Goal: Task Accomplishment & Management: Manage account settings

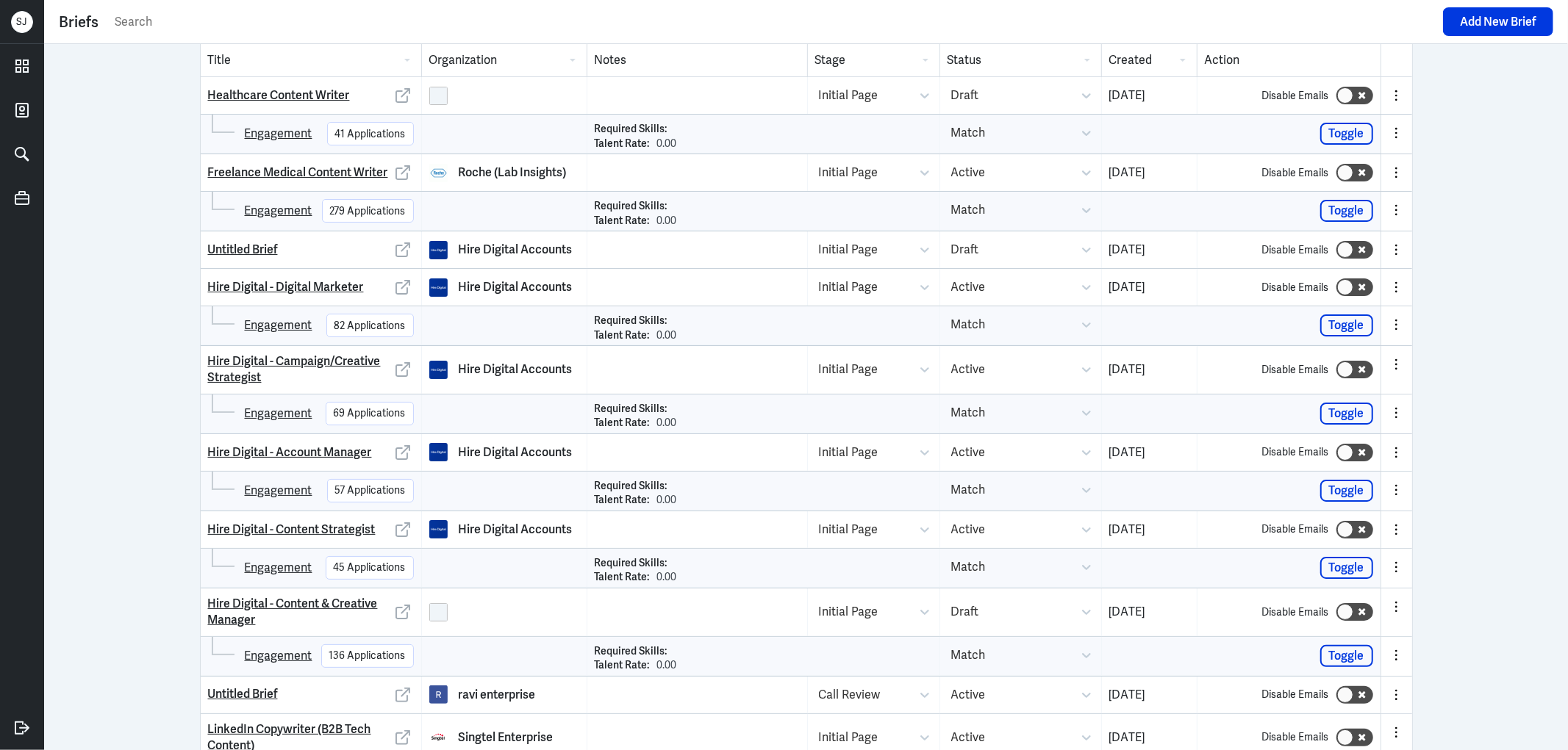
click at [100, 351] on div "Title Organization Notes Stage Status Created Action Healthcare Content Writer …" at bounding box center [806, 397] width 1524 height 706
click at [24, 59] on icon at bounding box center [22, 66] width 22 height 22
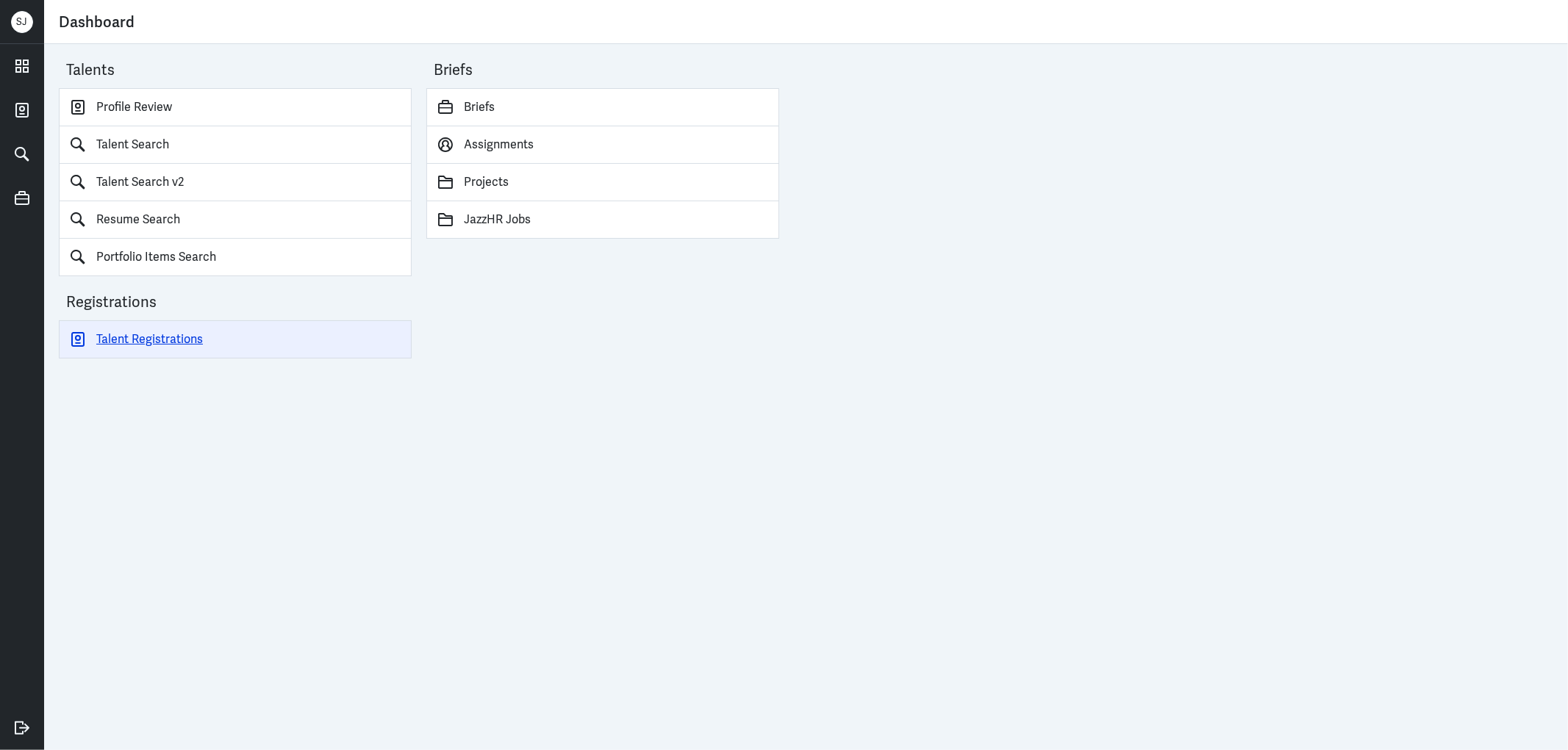
click at [162, 329] on link "Talent Registrations" at bounding box center [235, 339] width 353 height 38
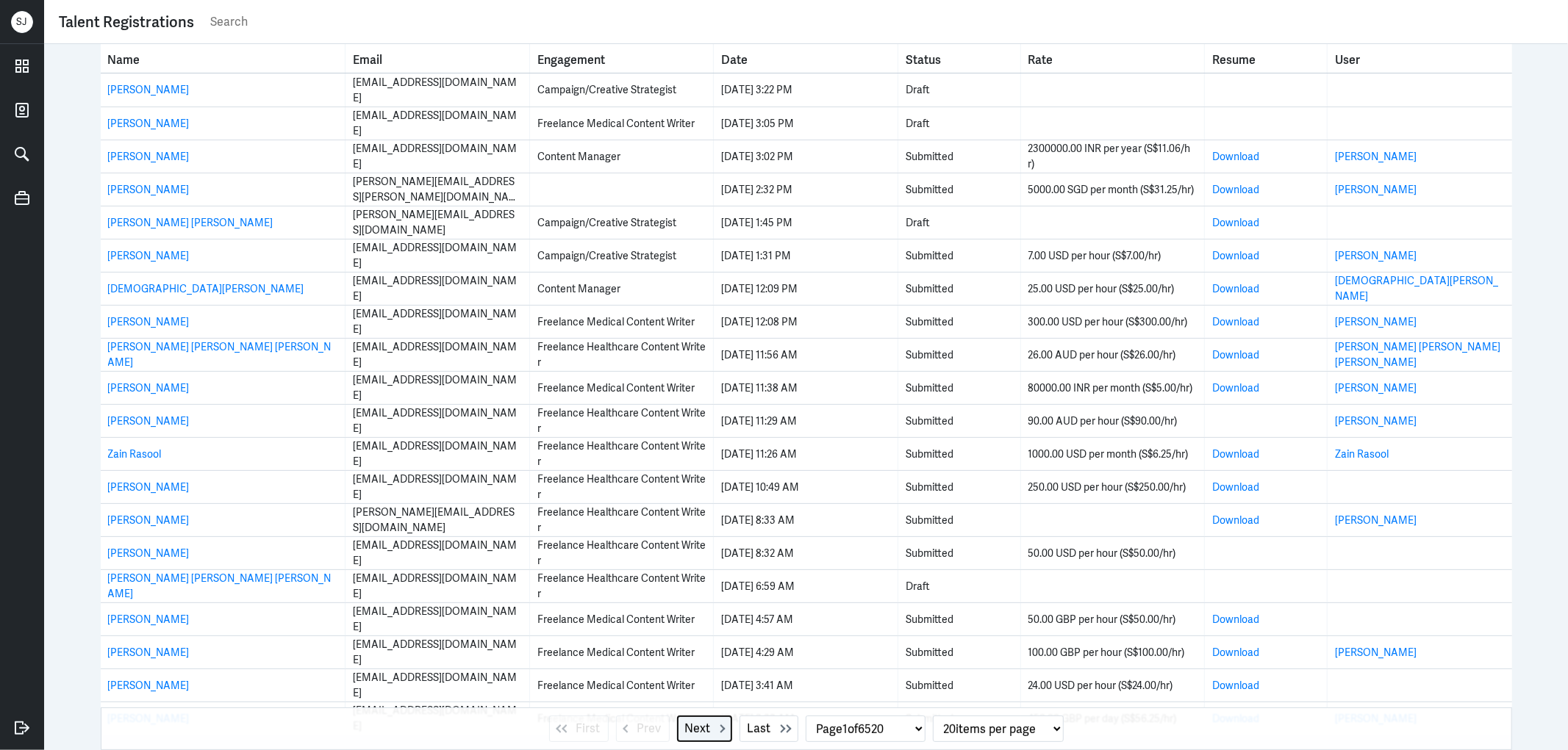
click at [691, 729] on span "Next" at bounding box center [698, 729] width 25 height 18
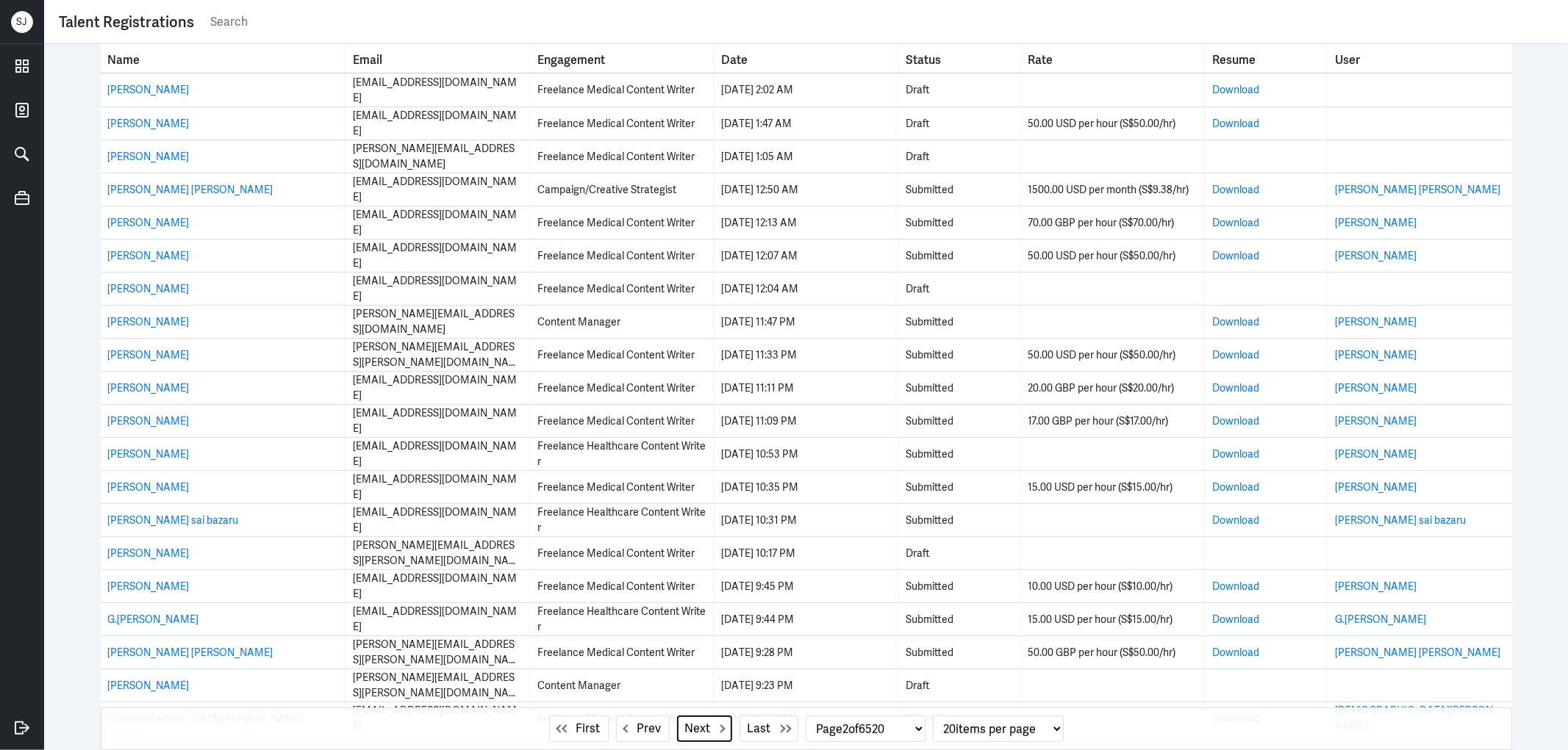
drag, startPoint x: 691, startPoint y: 730, endPoint x: 695, endPoint y: 711, distance: 19.4
click at [692, 729] on span "Next" at bounding box center [698, 729] width 25 height 18
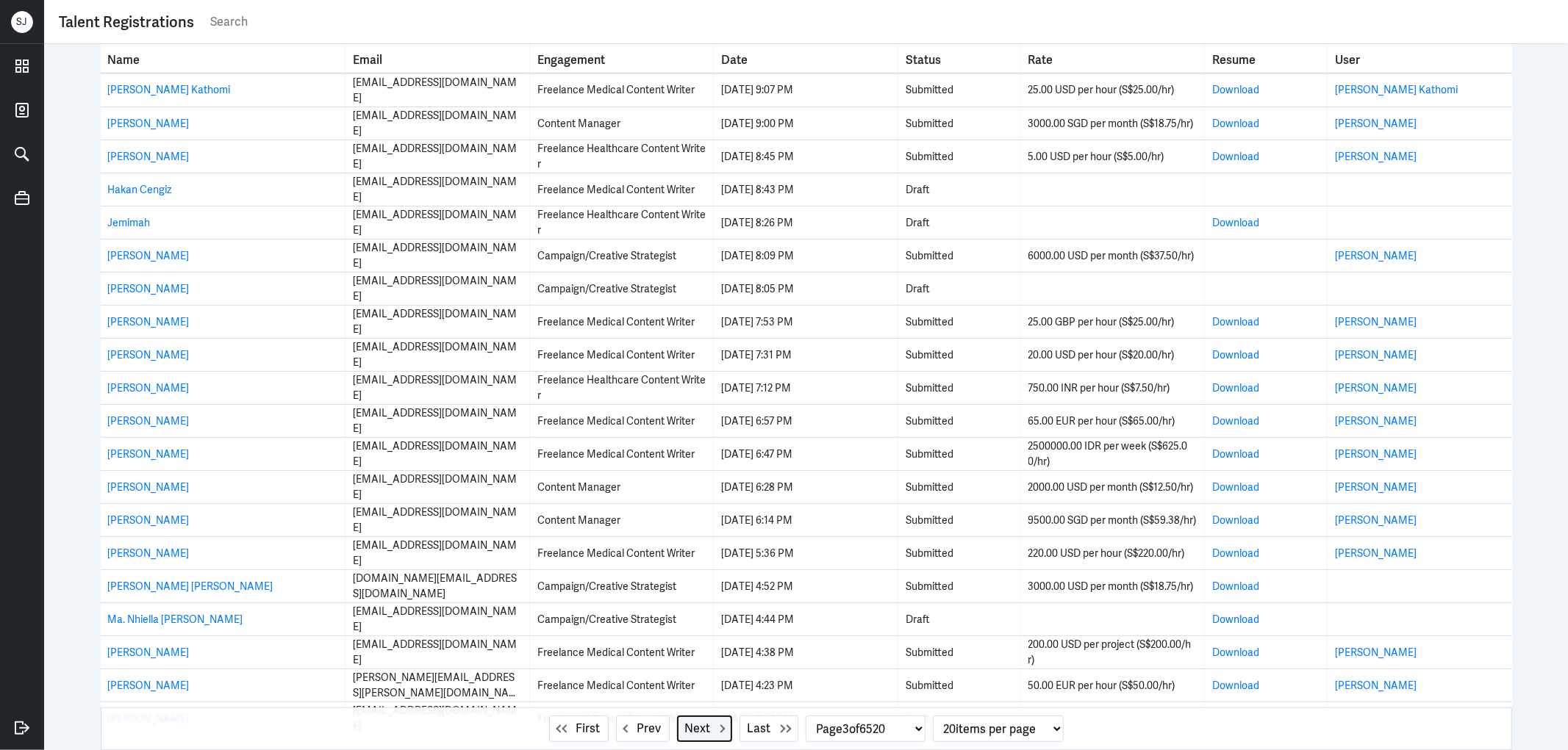
click at [696, 729] on span "Next" at bounding box center [698, 729] width 25 height 18
select select "4"
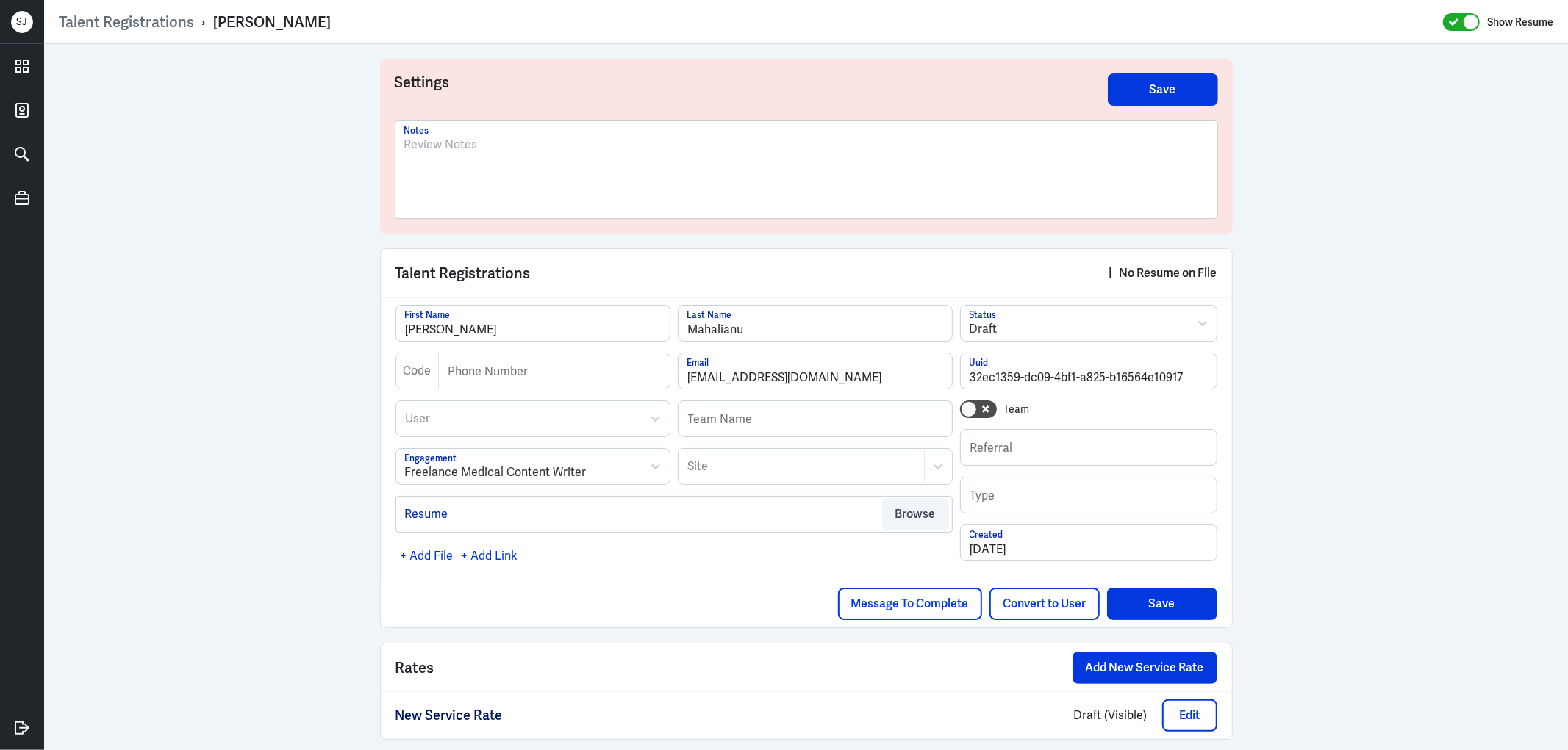
scroll to position [17, 0]
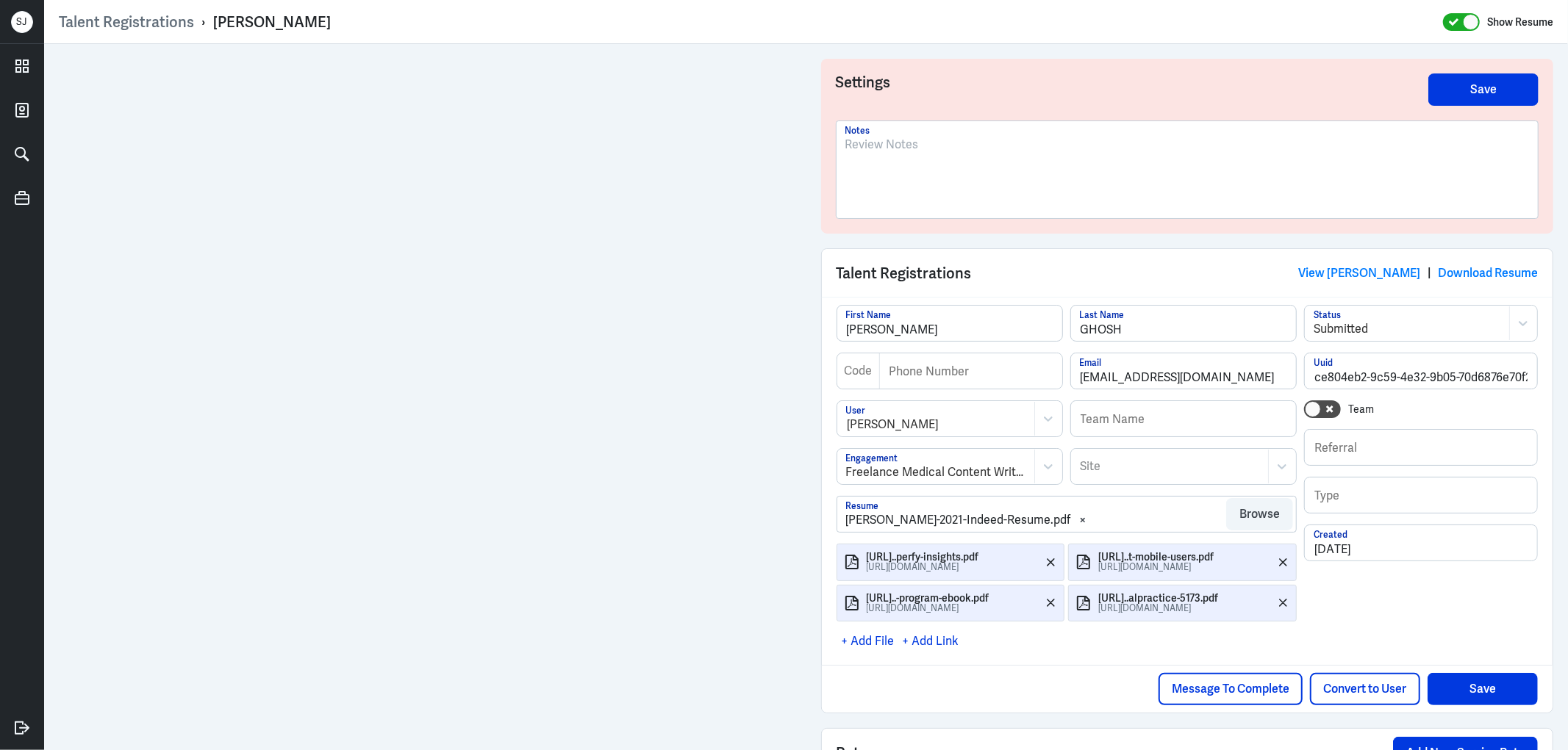
drag, startPoint x: 919, startPoint y: 160, endPoint x: 939, endPoint y: 170, distance: 22.4
click at [935, 169] on div at bounding box center [1188, 176] width 684 height 79
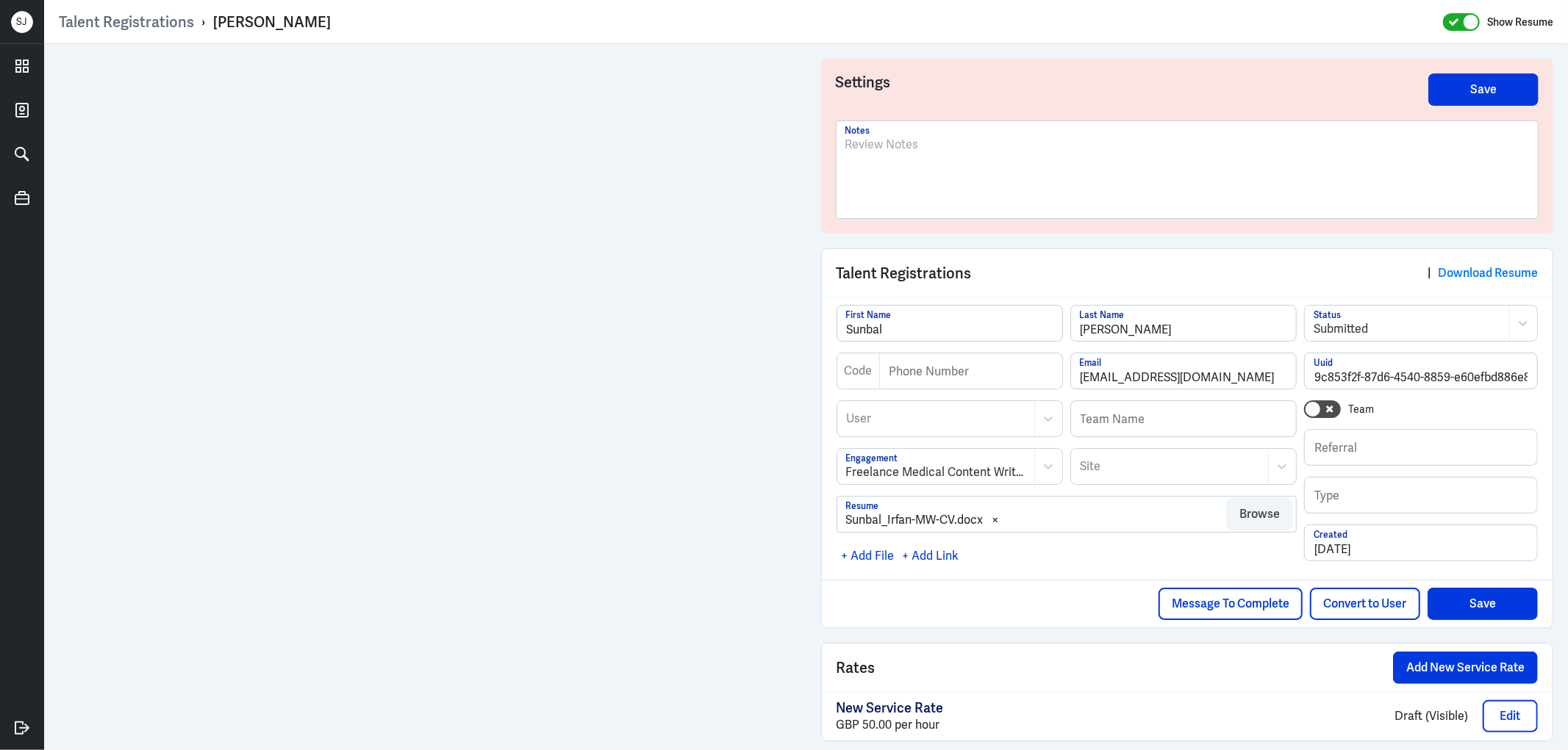
click at [881, 171] on div at bounding box center [1188, 176] width 684 height 79
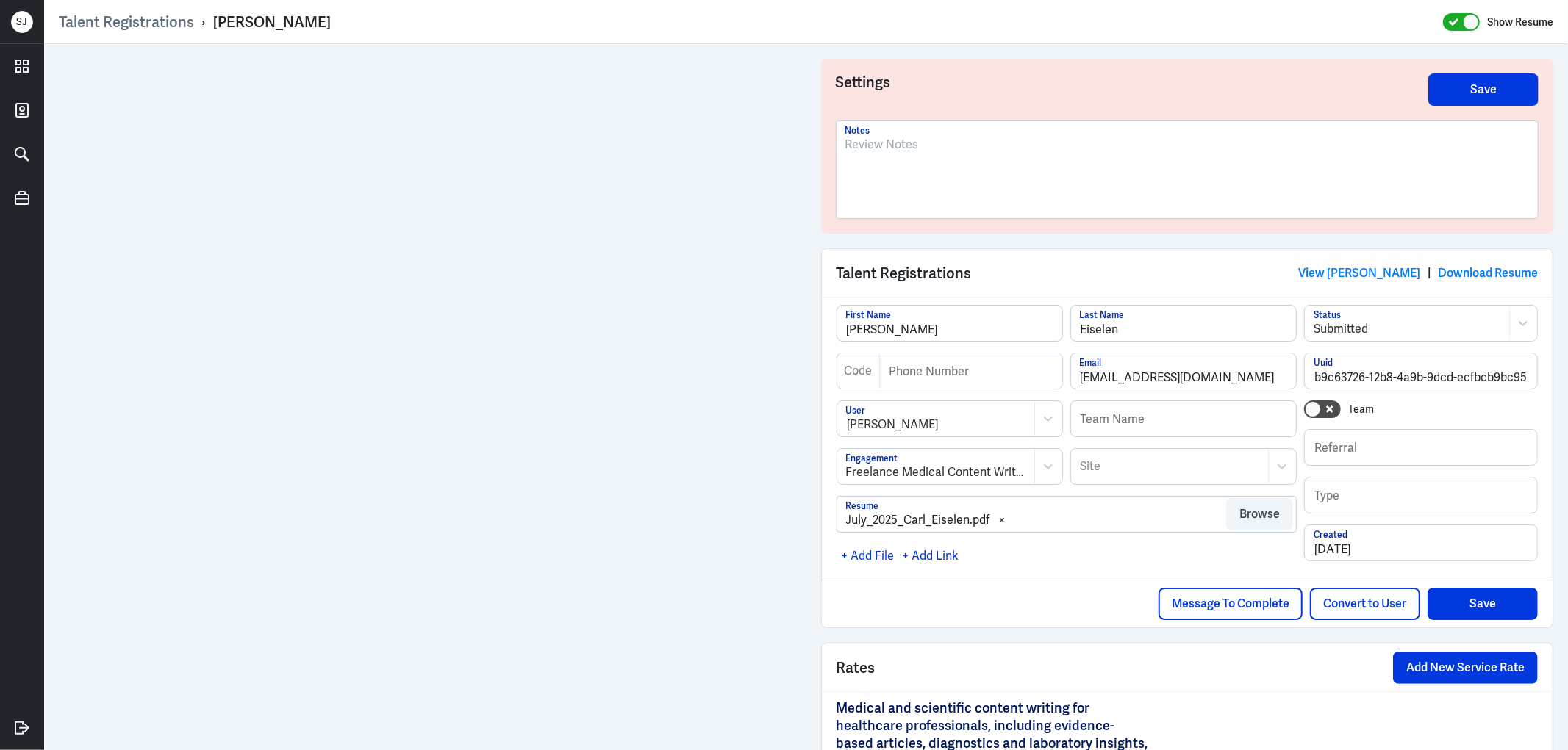
click at [857, 123] on div at bounding box center [1187, 170] width 702 height 97
click at [865, 154] on div at bounding box center [1188, 176] width 684 height 79
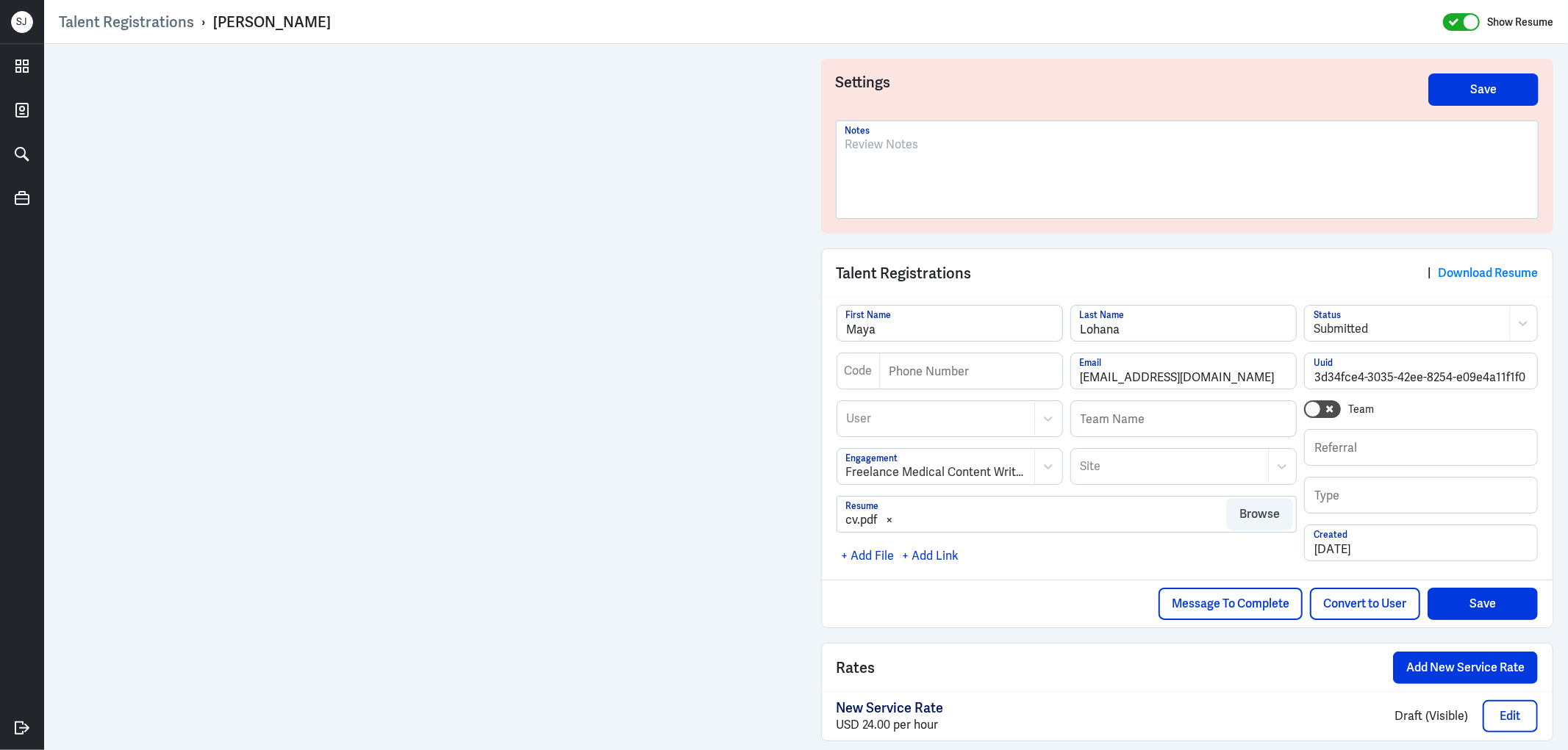
click at [908, 169] on div at bounding box center [1188, 176] width 684 height 79
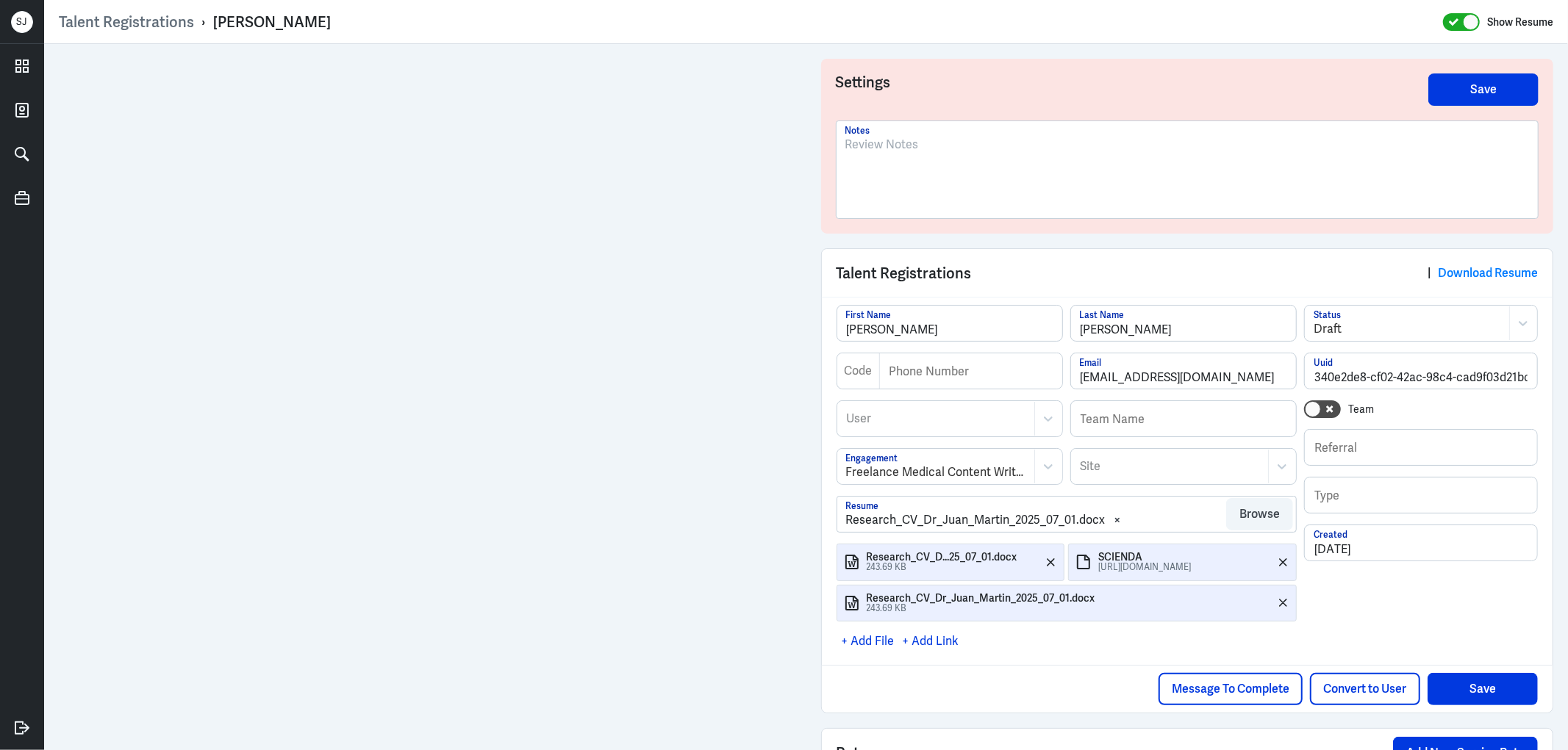
click at [849, 148] on p at bounding box center [1188, 145] width 684 height 18
click at [932, 159] on div at bounding box center [1188, 176] width 684 height 79
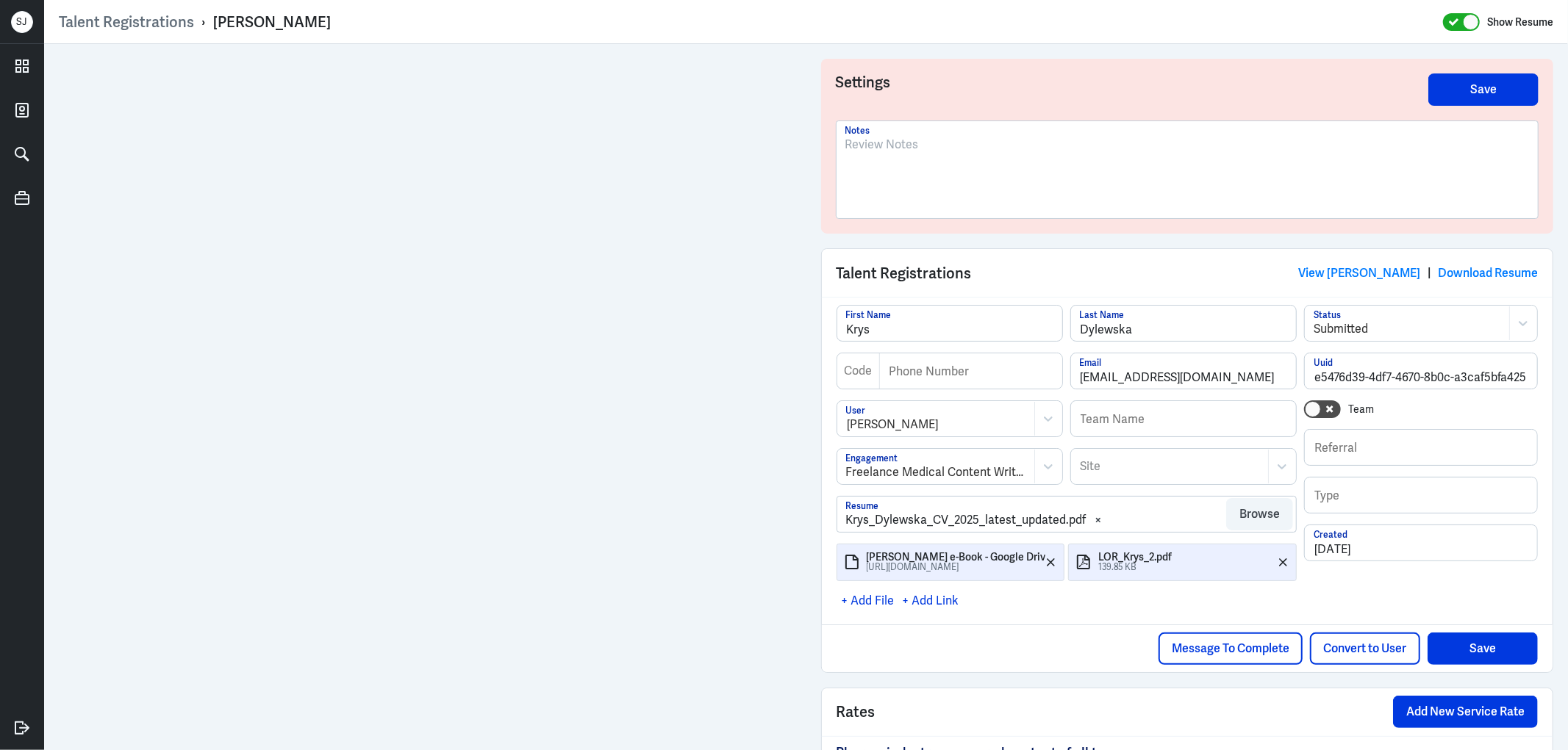
click at [280, 26] on div "Krys Dylewska" at bounding box center [272, 22] width 118 height 19
click at [279, 25] on div "Krys Dylewska" at bounding box center [272, 22] width 118 height 19
copy div "Krys Dylewska"
click at [1308, 272] on link "View Krys Dylewska" at bounding box center [1359, 272] width 122 height 16
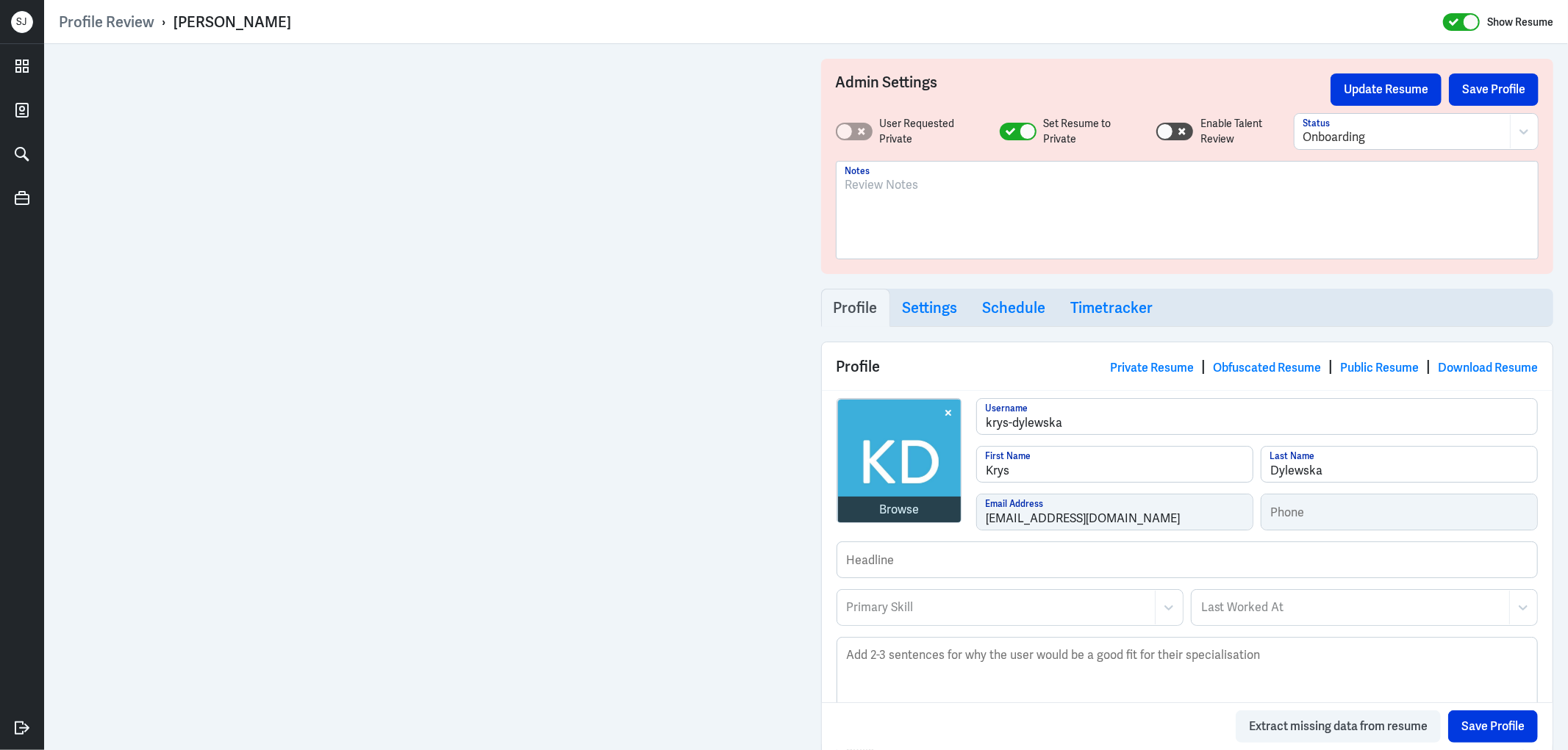
click at [863, 183] on p at bounding box center [1188, 186] width 684 height 18
click at [863, 182] on p "Shorltisted" at bounding box center [1188, 186] width 684 height 18
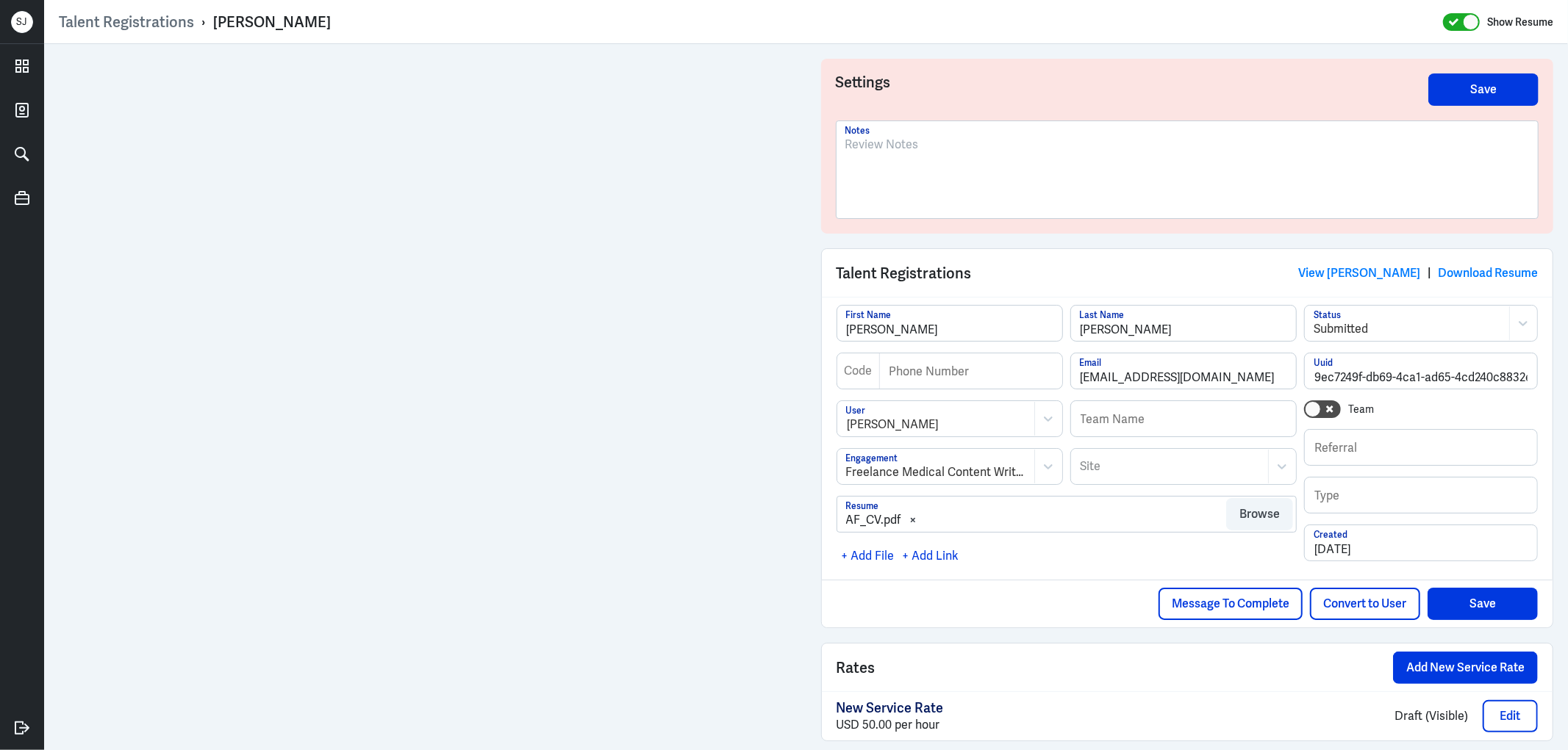
click at [908, 189] on div at bounding box center [1188, 176] width 684 height 79
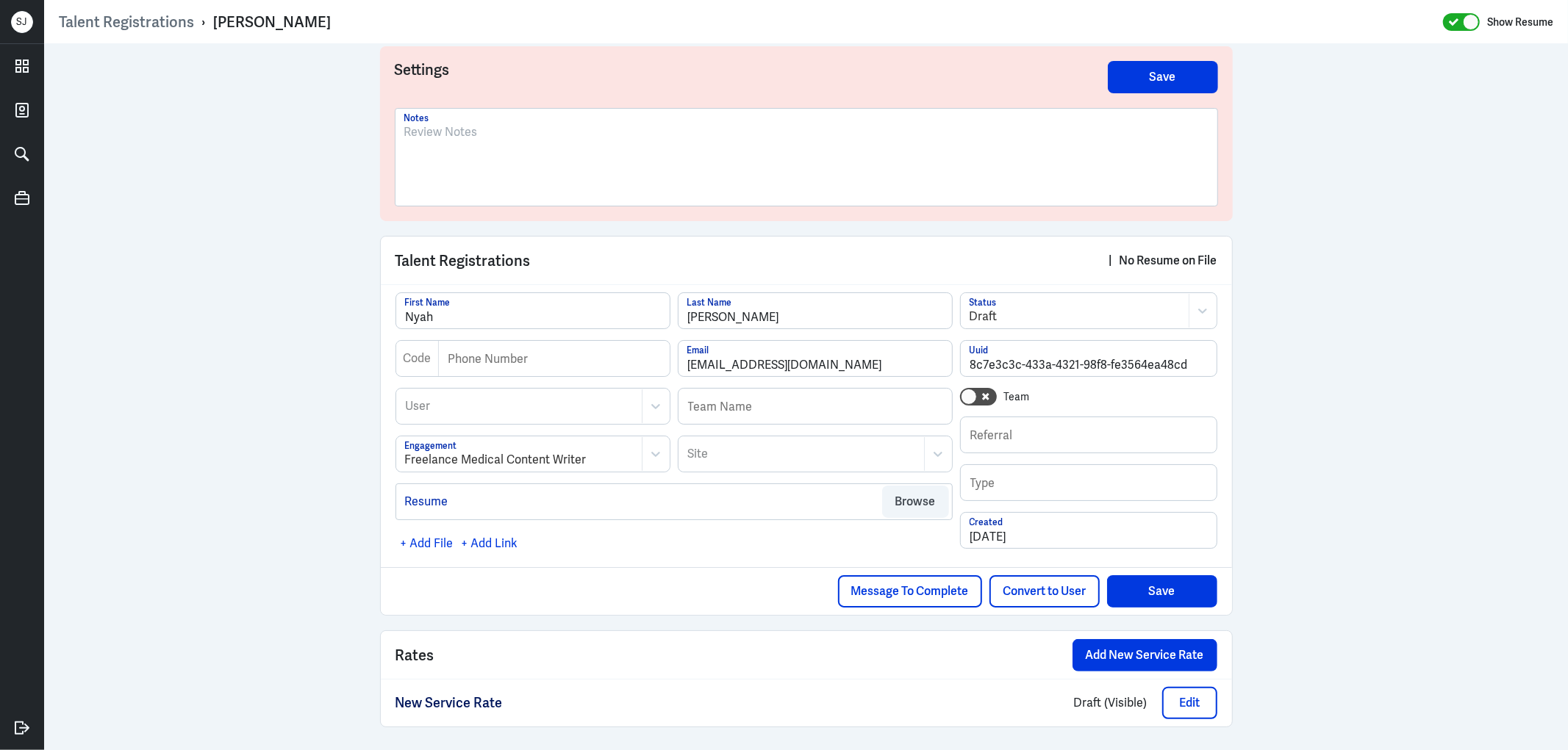
scroll to position [17, 0]
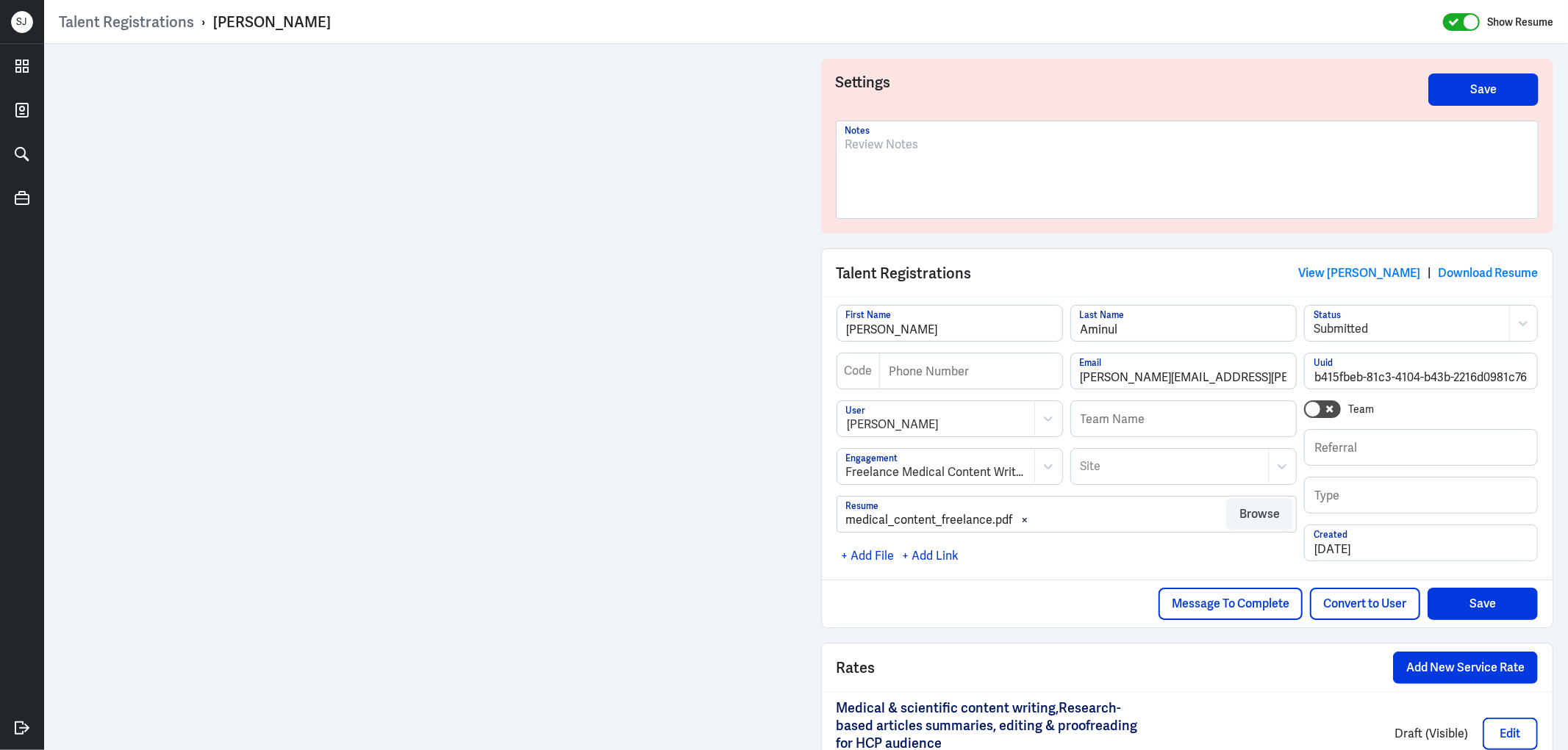
click at [930, 164] on div at bounding box center [1188, 176] width 684 height 79
click at [869, 149] on p at bounding box center [1188, 145] width 684 height 18
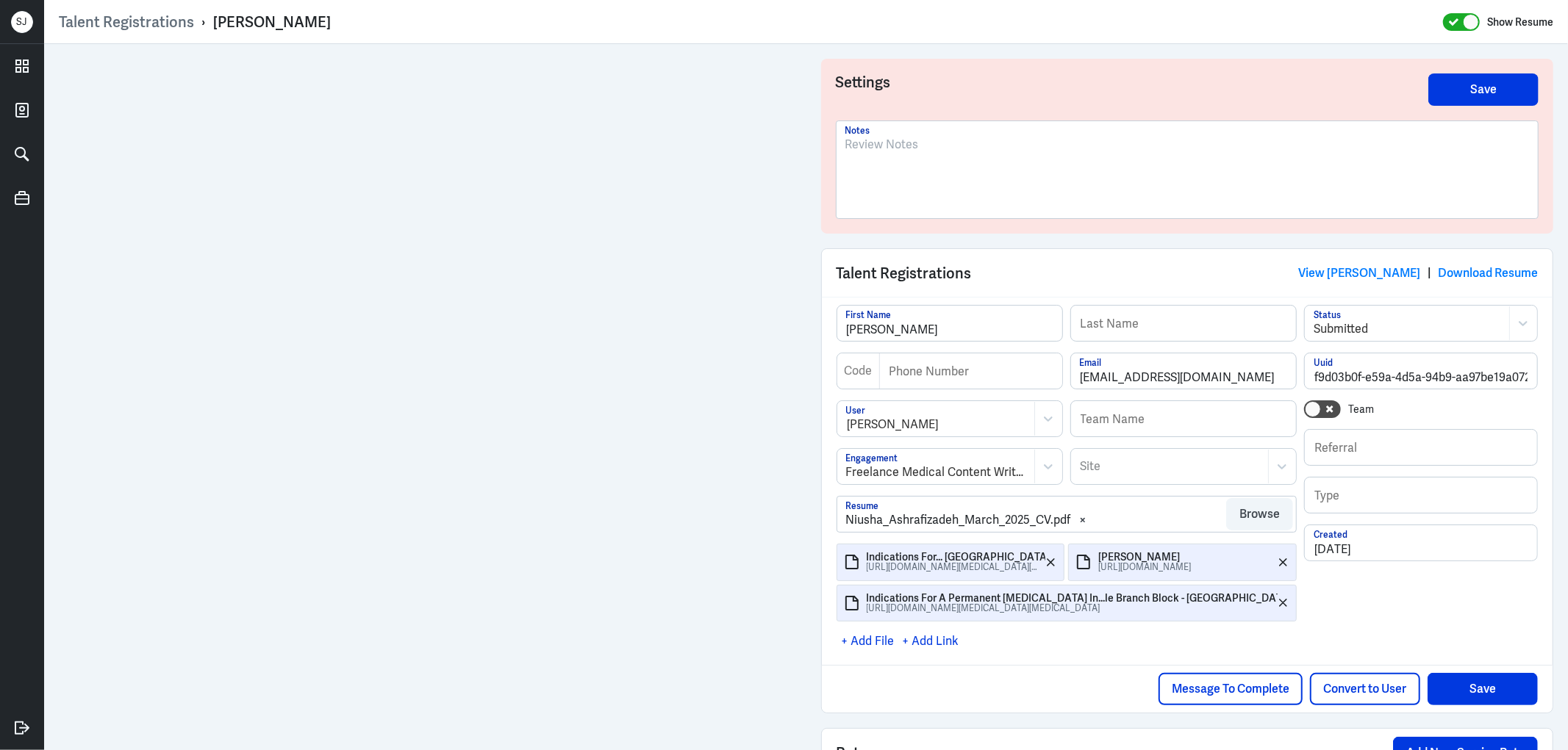
click at [869, 156] on div at bounding box center [1188, 176] width 684 height 79
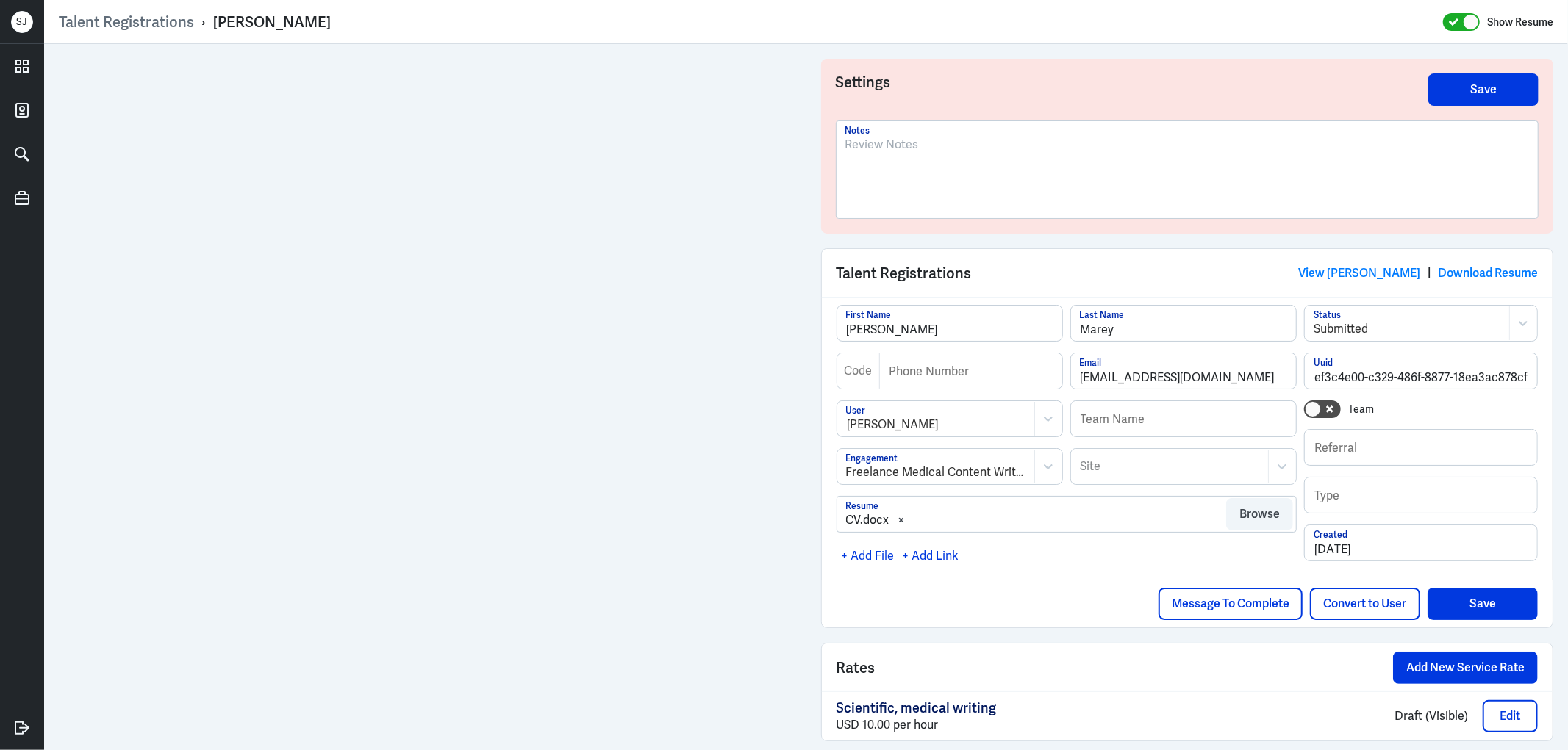
click at [958, 157] on div at bounding box center [1188, 176] width 684 height 79
click at [906, 134] on div at bounding box center [1187, 170] width 702 height 97
click at [914, 150] on p "To enrich screen reader interactions, please activate Accessibility in Grammarl…" at bounding box center [1188, 145] width 684 height 18
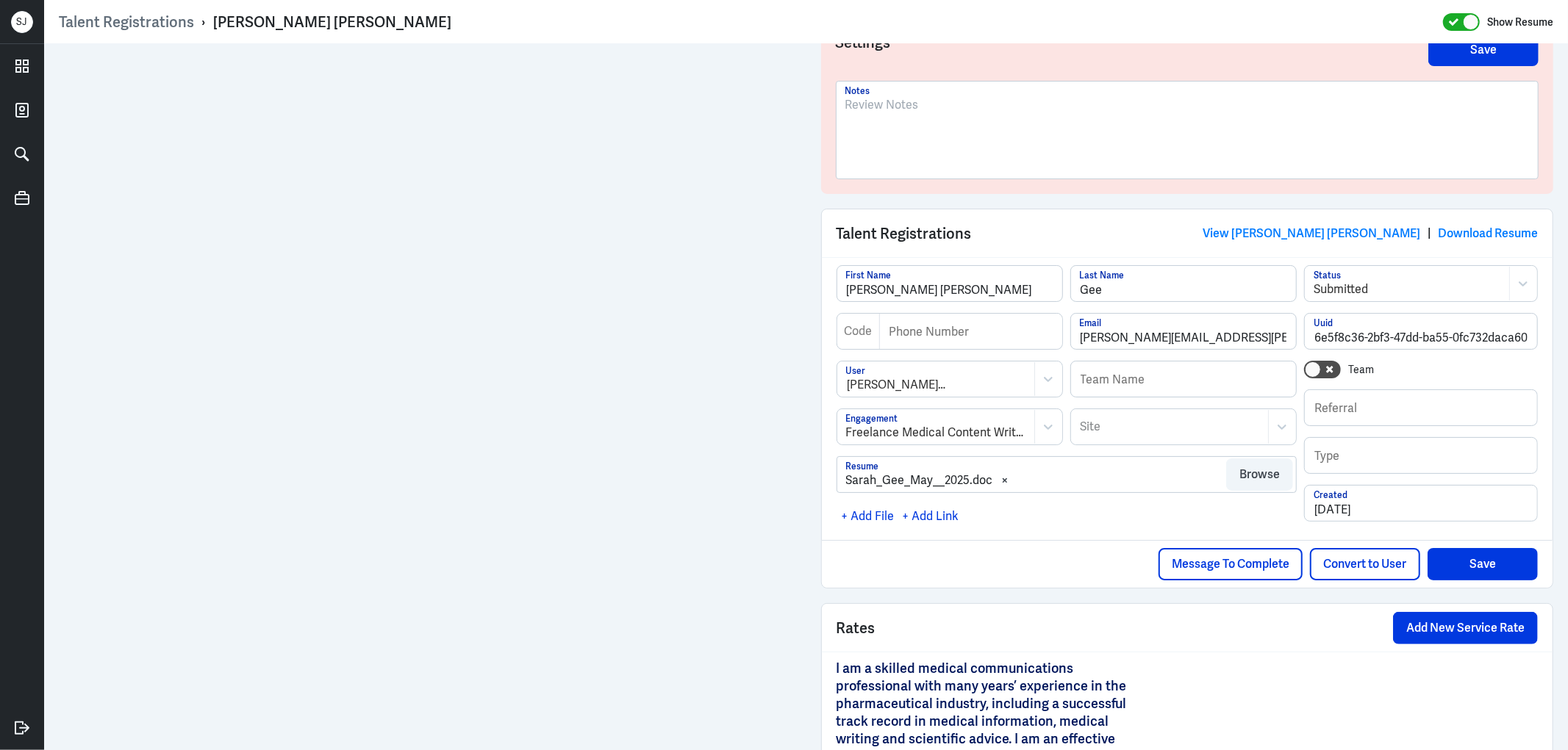
scroll to position [39, 0]
click at [1362, 228] on link "View [PERSON_NAME] [PERSON_NAME]" at bounding box center [1311, 234] width 218 height 16
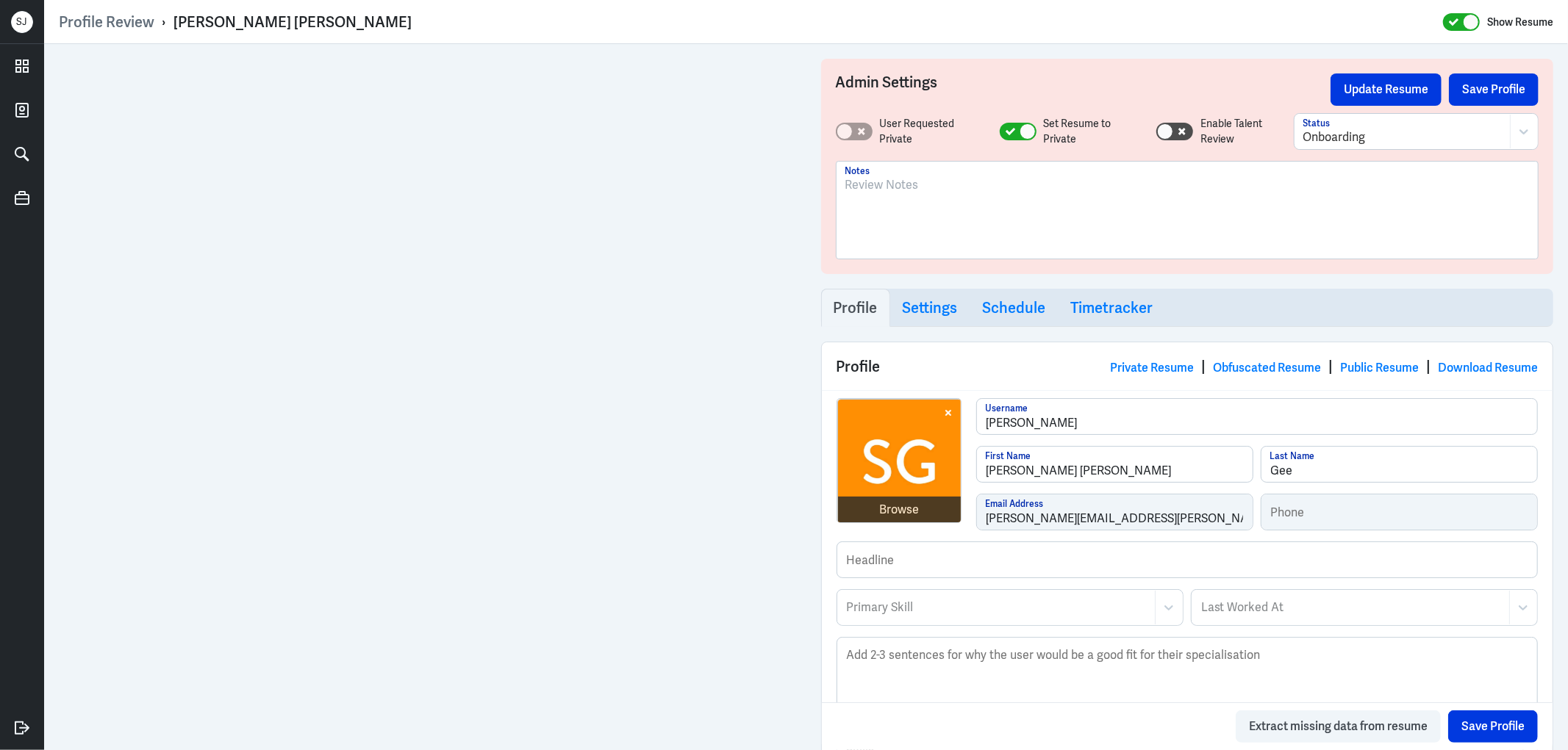
click at [1251, 15] on div "Profile Review › Sarah Rachel Gee Show Resume" at bounding box center [806, 22] width 1495 height 19
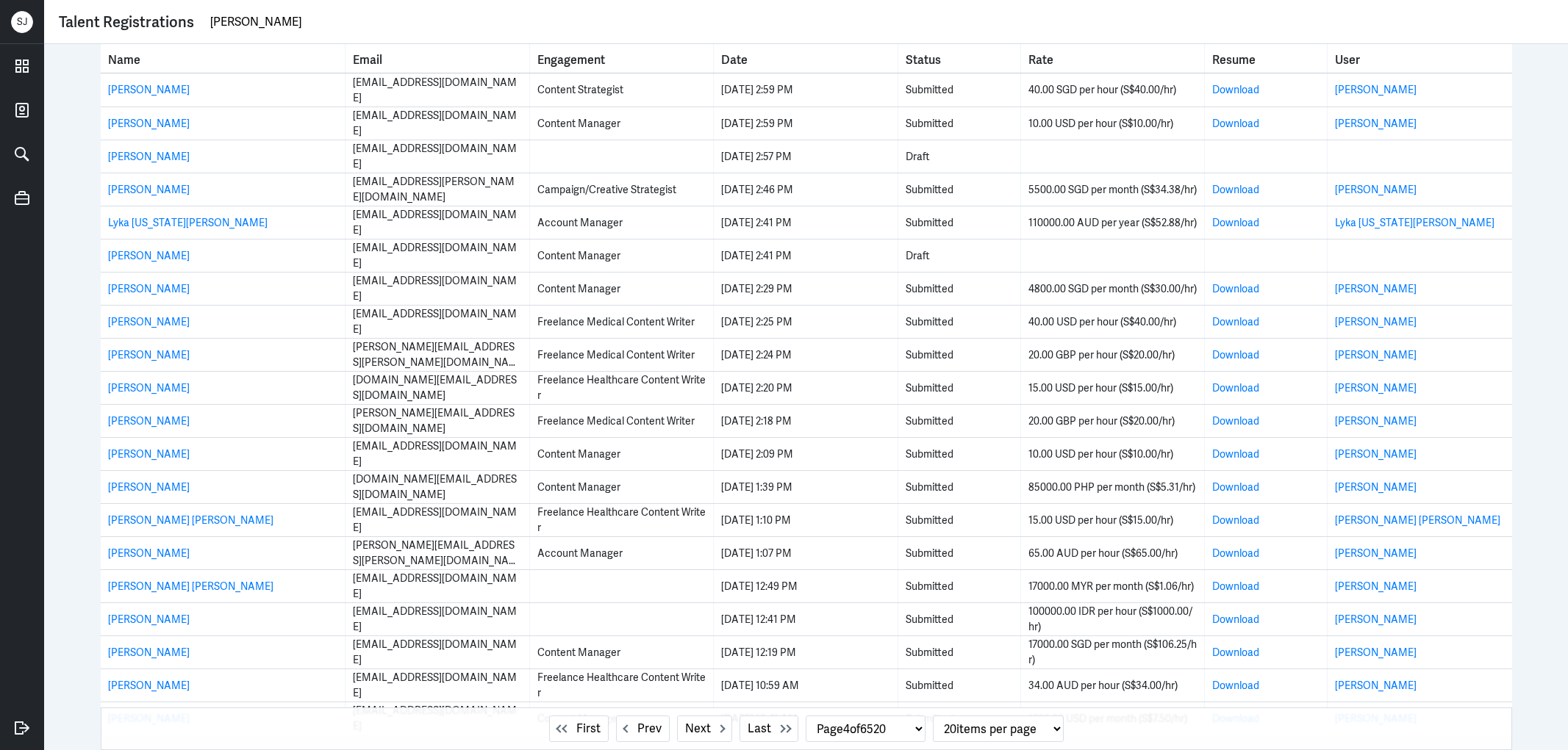
select select "4"
type input "[PERSON_NAME]"
select select "1"
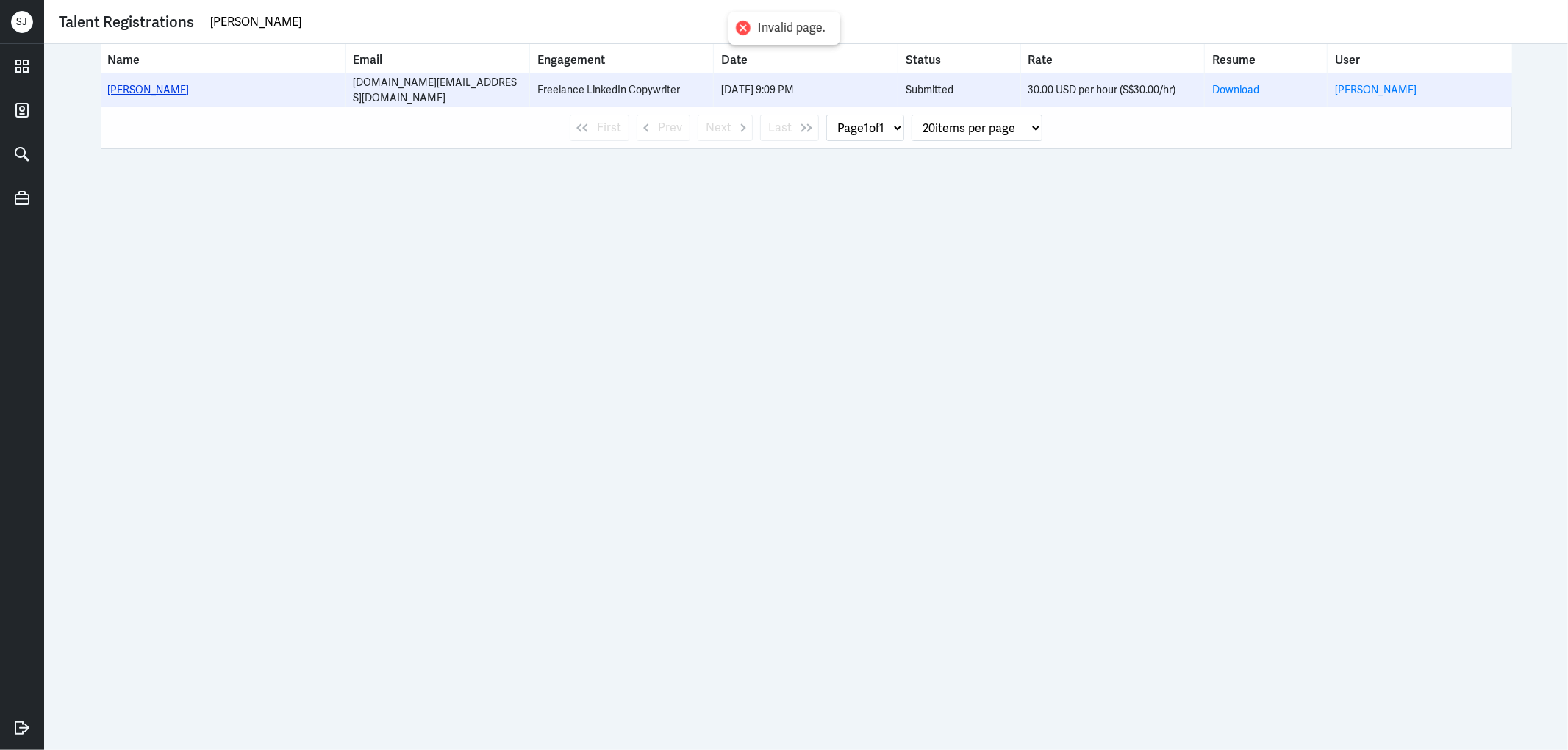
click at [133, 90] on link "senta velu" at bounding box center [148, 90] width 82 height 13
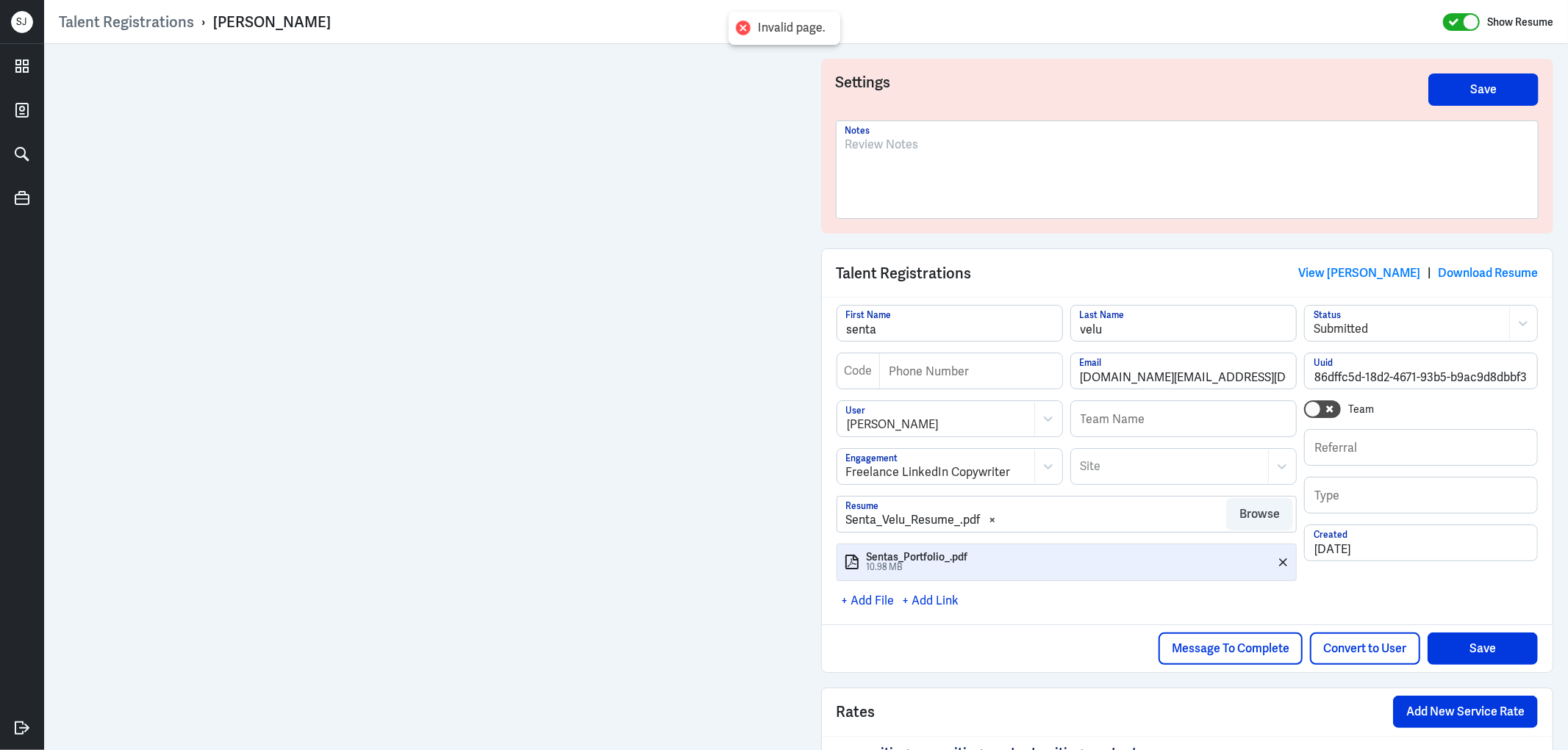
click at [1379, 260] on div "Talent Registrations View senta velu | Download Resume" at bounding box center [1187, 273] width 732 height 48
click at [1375, 267] on link "View senta velu" at bounding box center [1359, 272] width 122 height 16
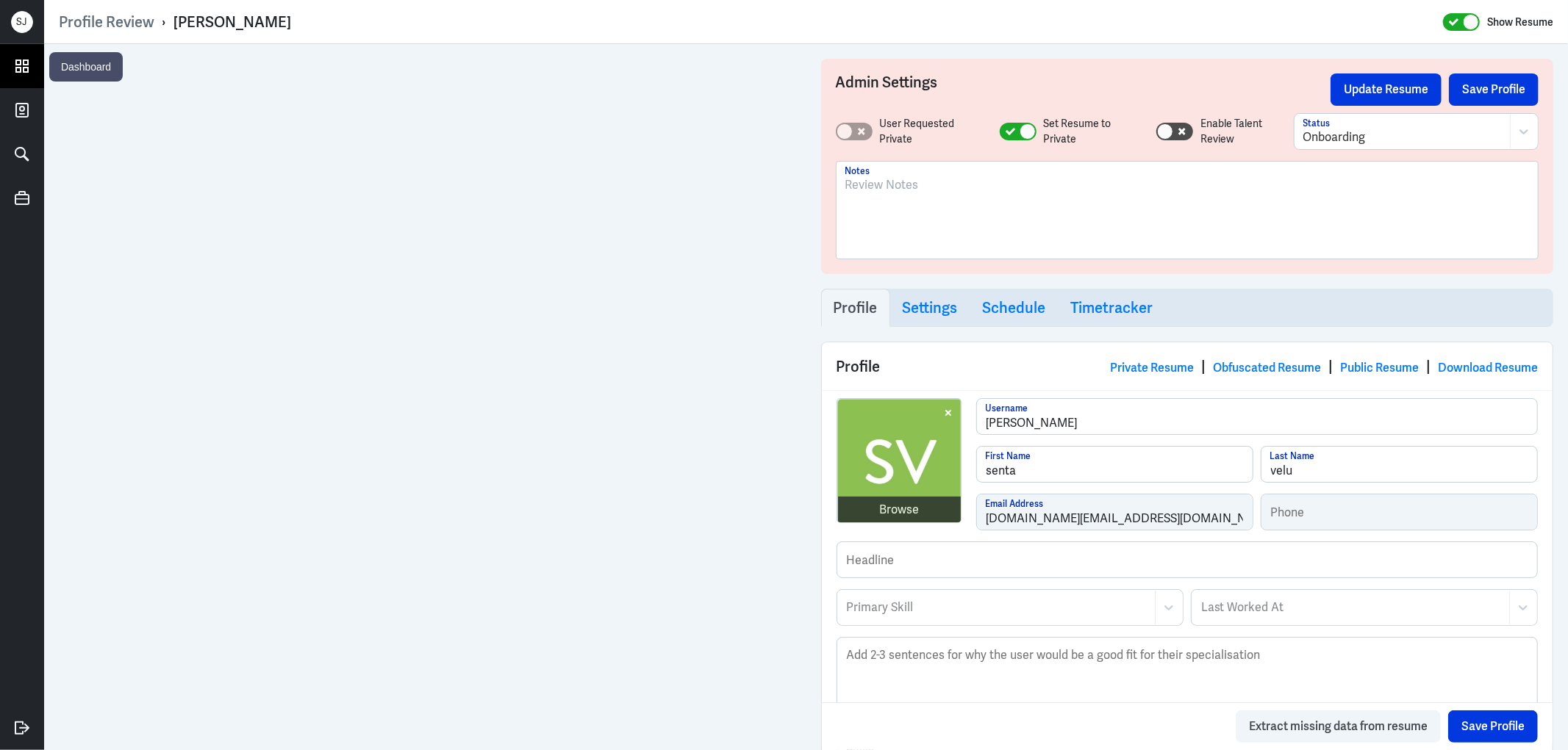
click at [31, 68] on icon at bounding box center [22, 66] width 22 height 22
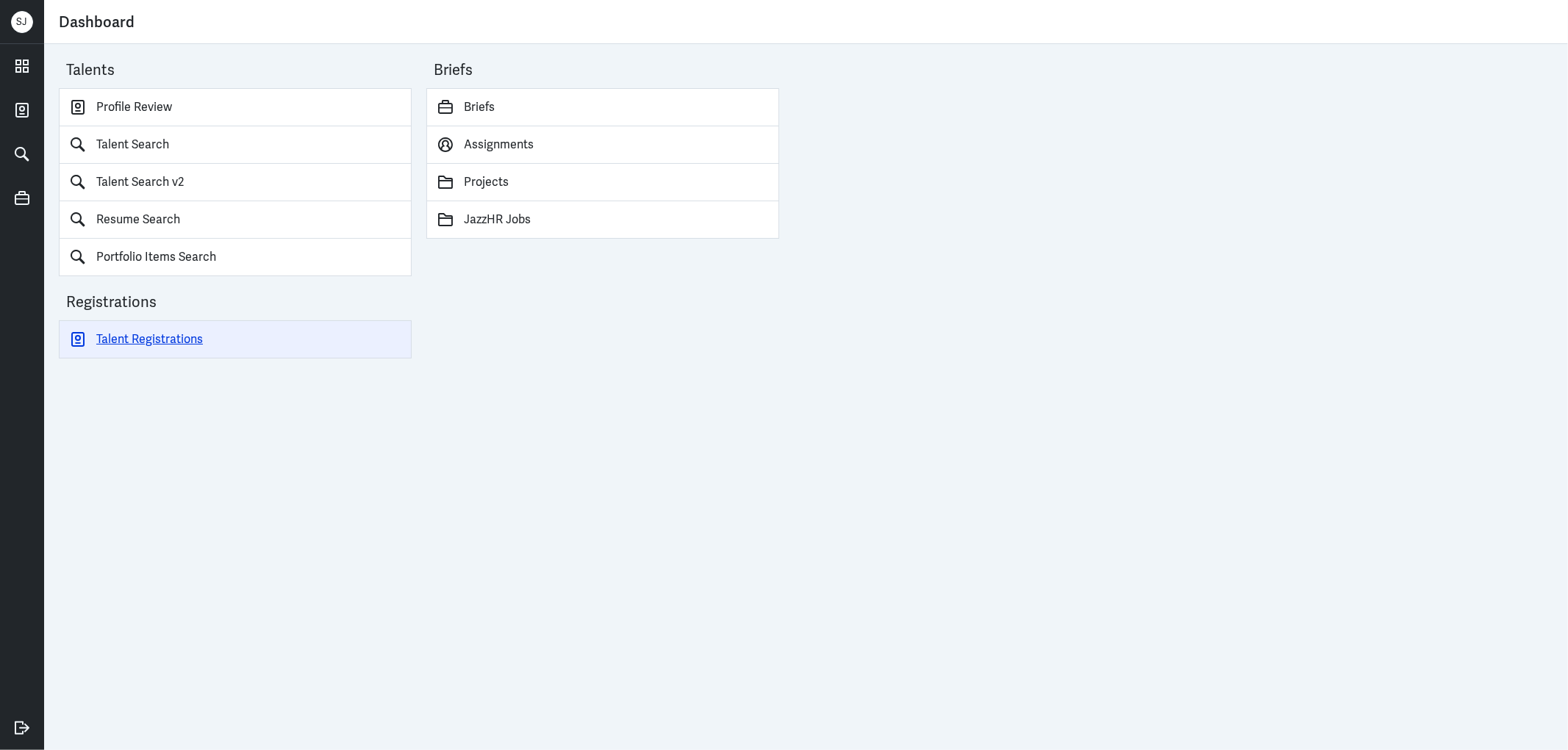
click at [134, 347] on link "Talent Registrations" at bounding box center [235, 339] width 353 height 38
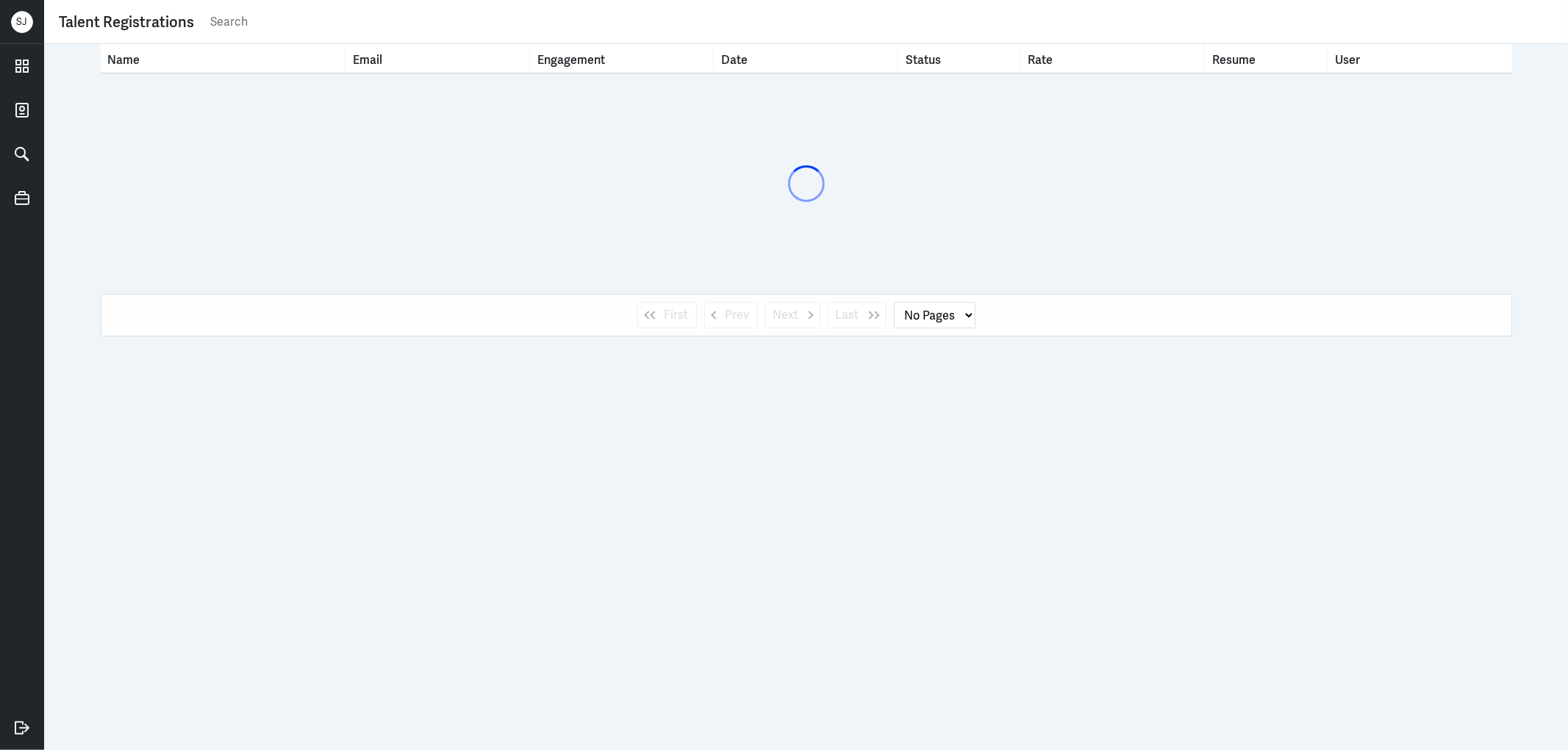
click at [219, 16] on input "text" at bounding box center [881, 22] width 1344 height 22
paste input "nigel@contentsherpa.com.au"
type input "nigel@contentsherpa.com.au"
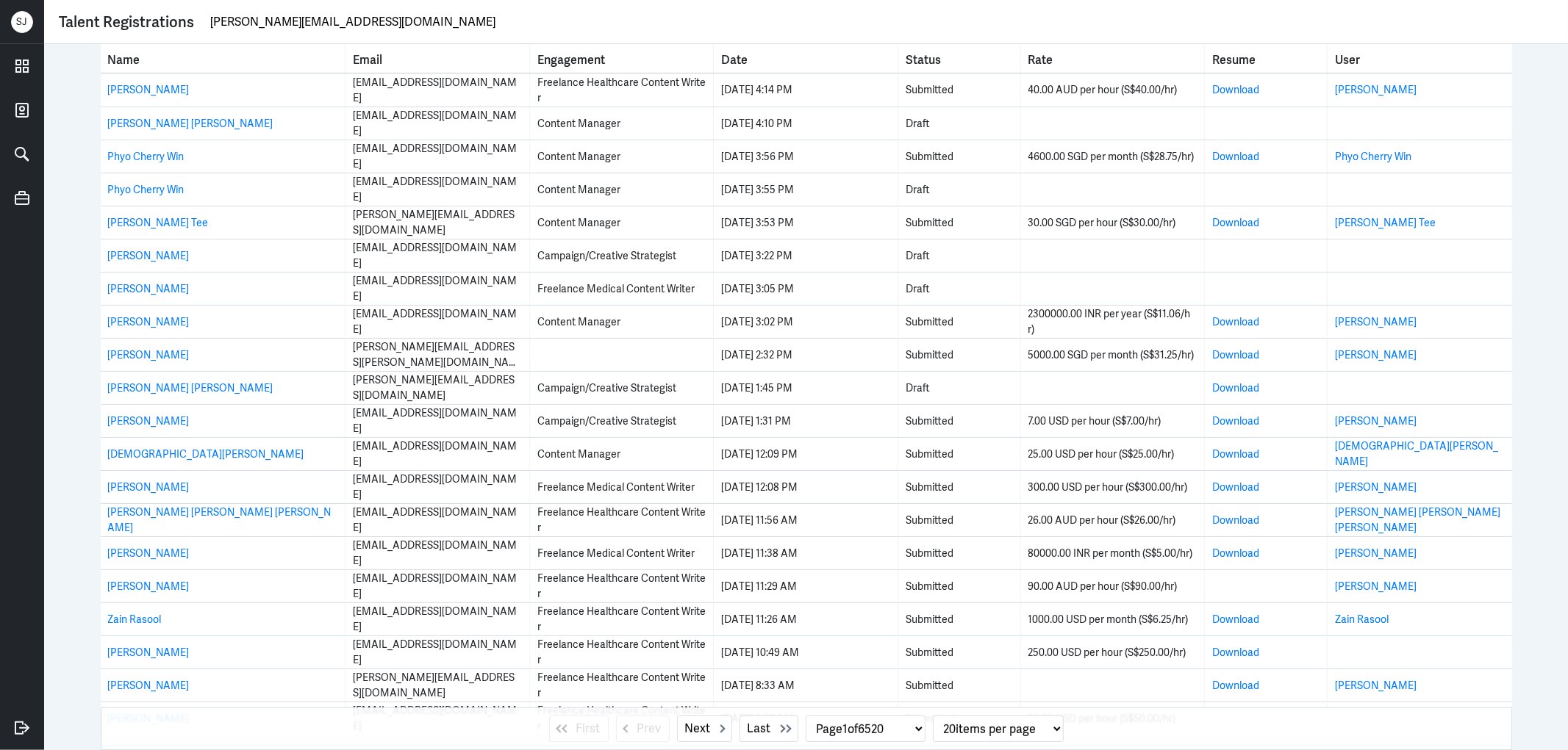
select select "1"
click at [288, 18] on input "nigel@contentsherpa.com.au" at bounding box center [881, 22] width 1344 height 22
click at [288, 17] on input "nigel@contentsherpa.com.au" at bounding box center [881, 22] width 1344 height 22
type input "nigel bowen"
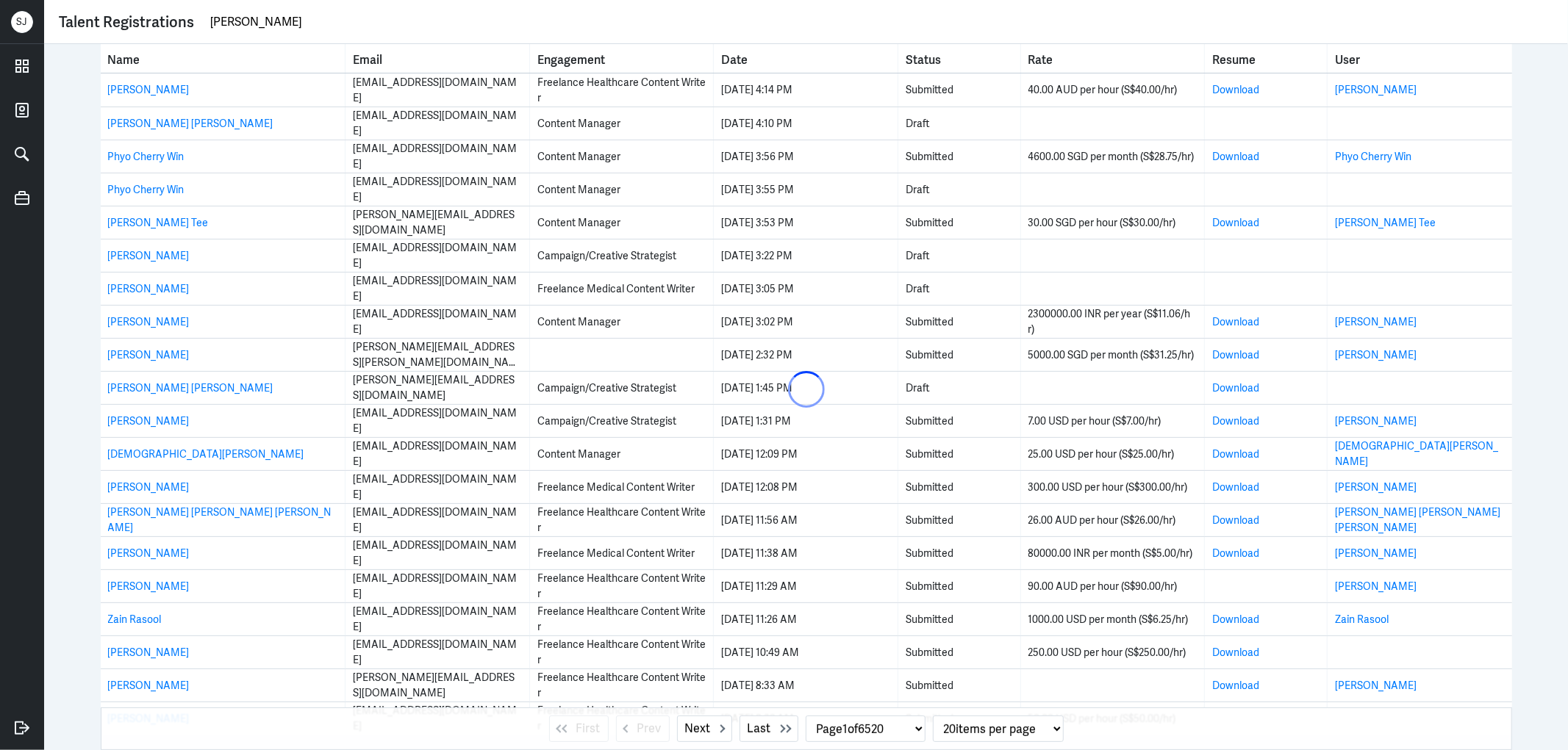
select select "0"
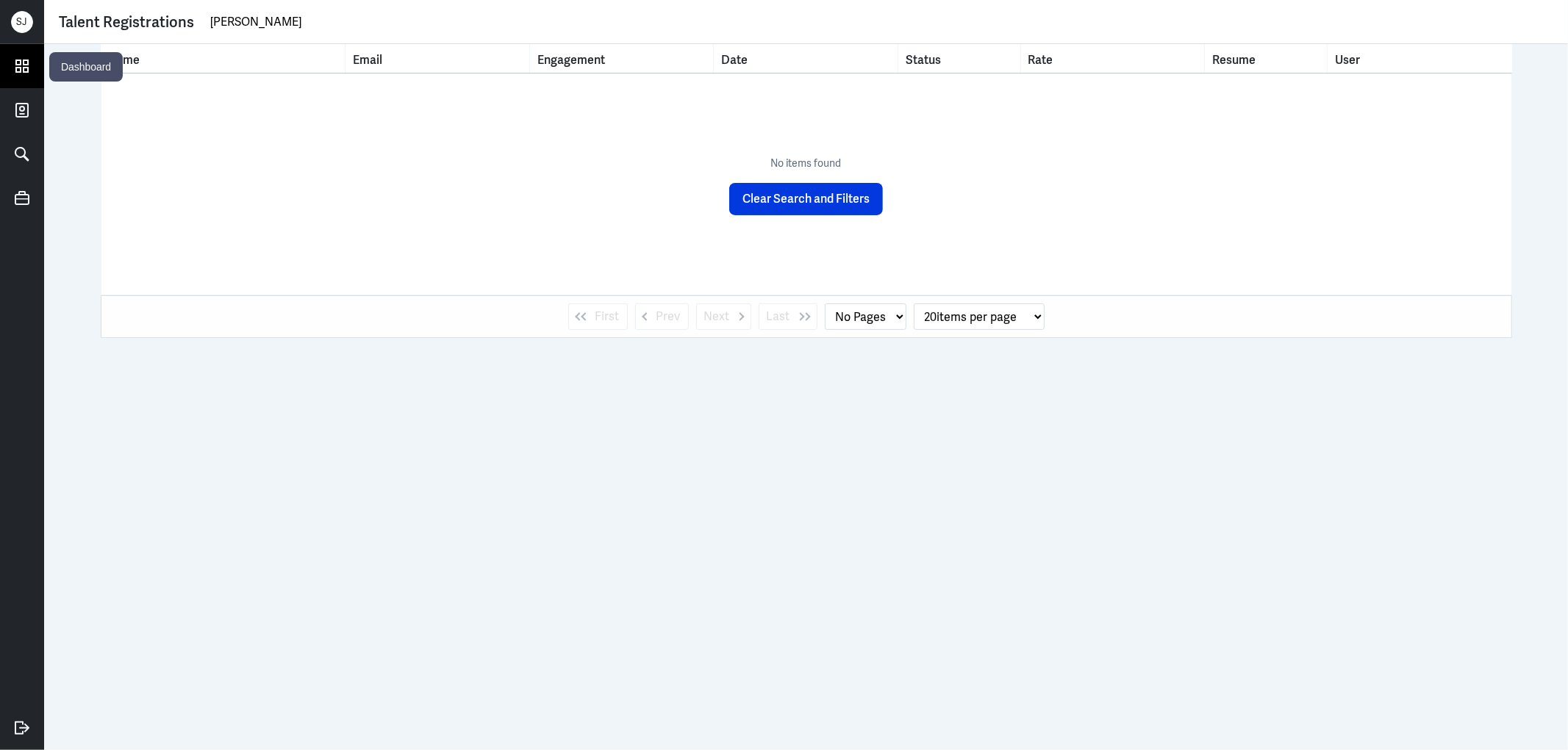
click at [25, 66] on icon at bounding box center [22, 66] width 22 height 22
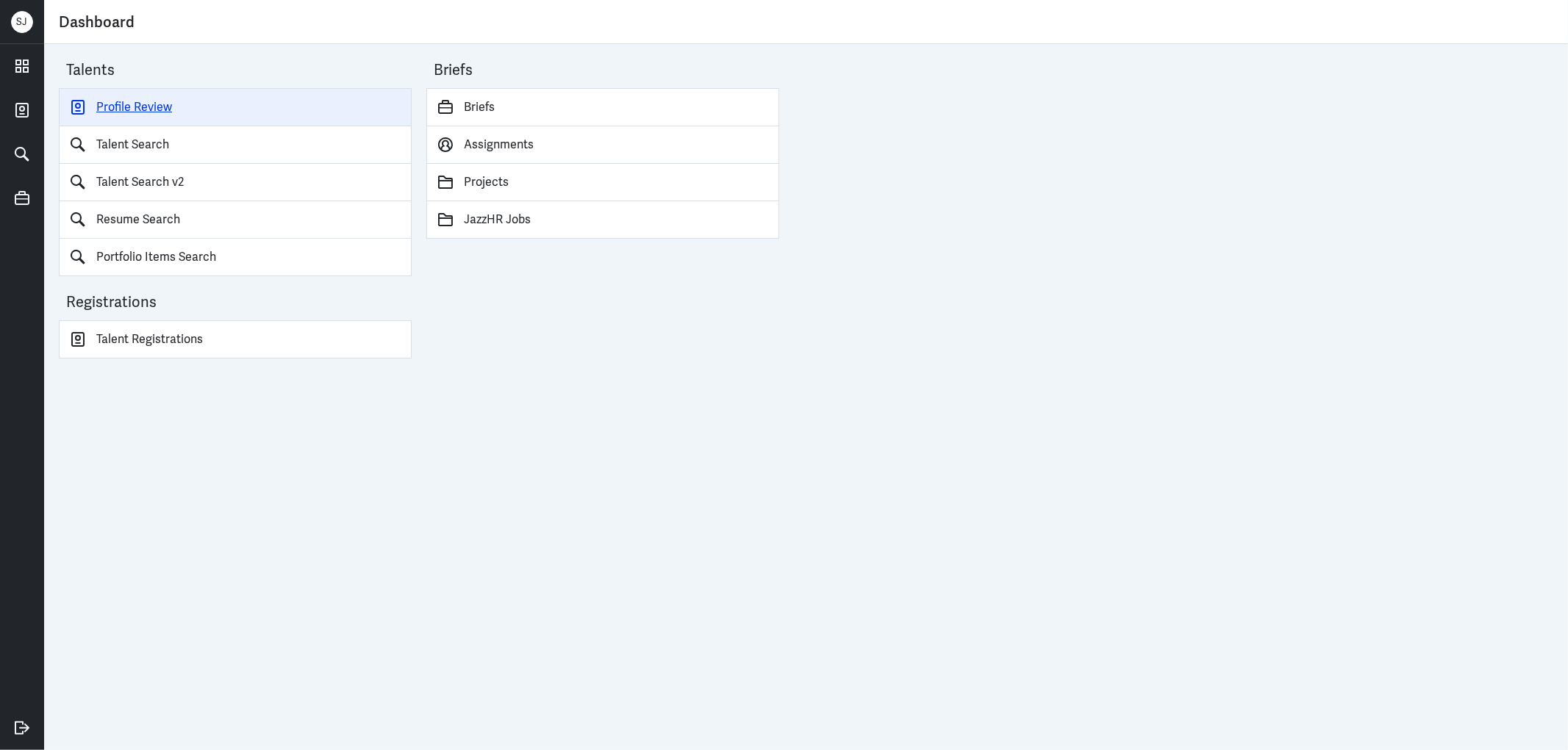
click at [112, 104] on link "Profile Review" at bounding box center [235, 107] width 353 height 38
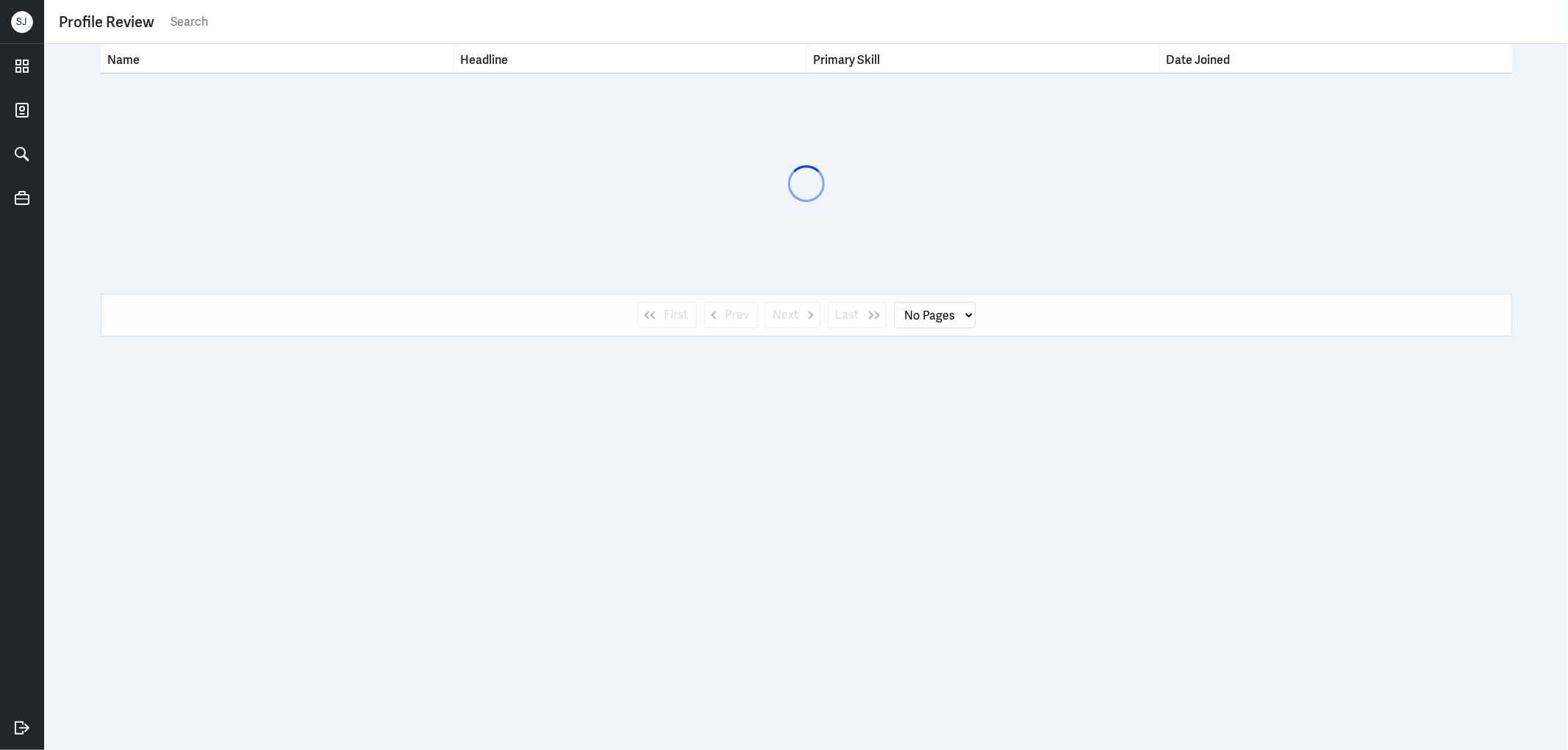
click at [204, 25] on input "text" at bounding box center [861, 22] width 1384 height 22
type input "nigel bowen"
select select "1"
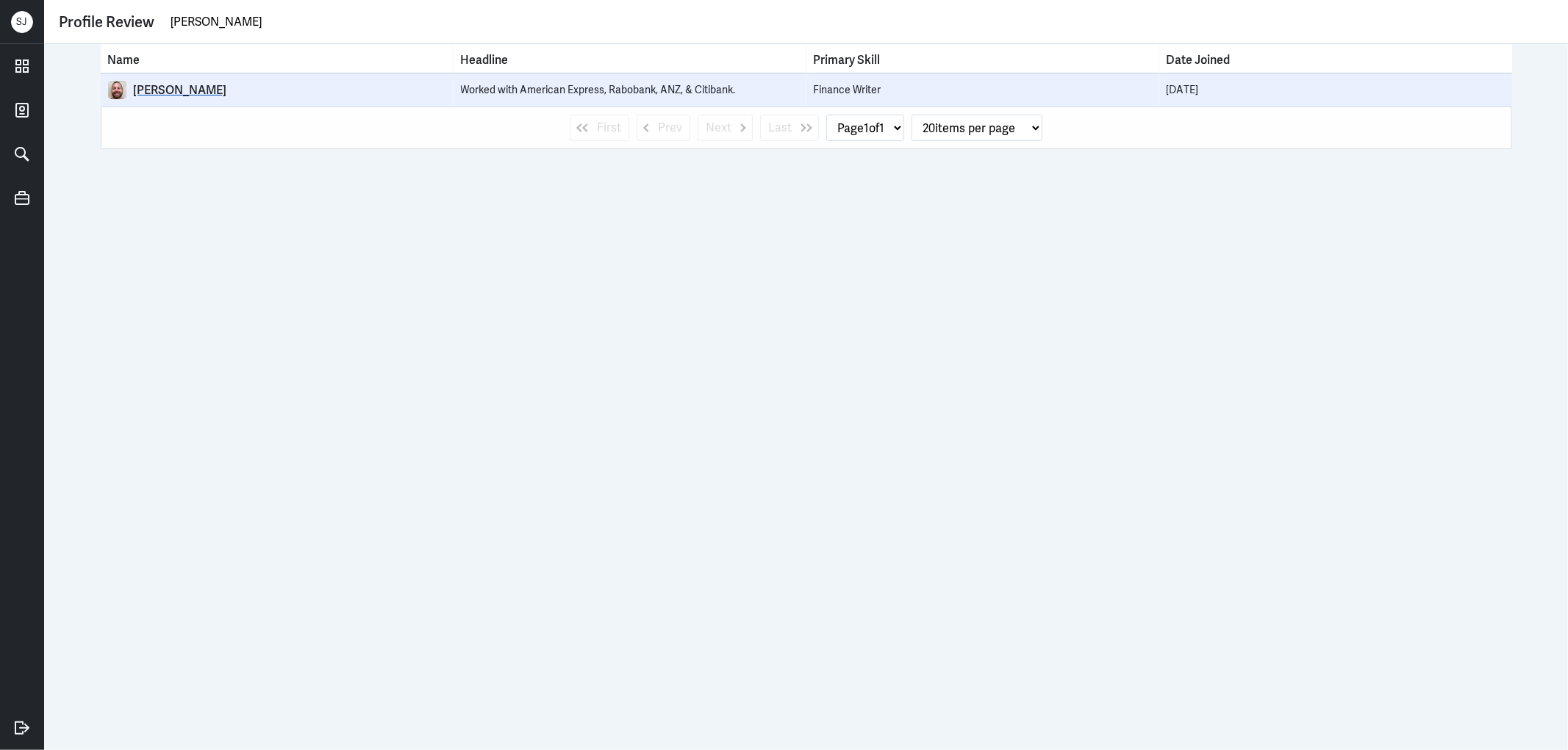
type input "nigel bowen"
click at [155, 92] on div "Nigel Bowen" at bounding box center [290, 91] width 312 height 15
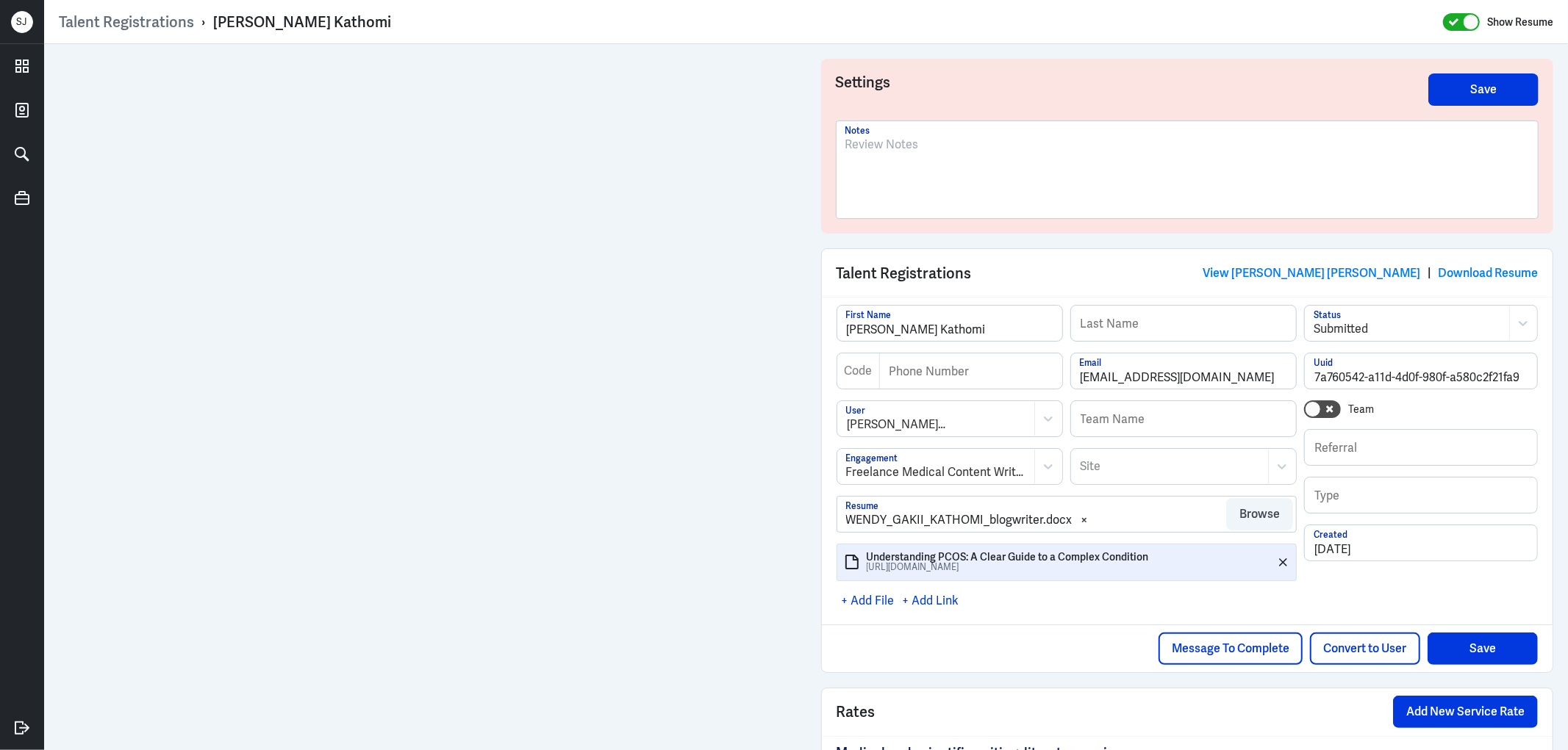
click at [928, 141] on p at bounding box center [1188, 145] width 684 height 18
click at [1306, 272] on link "View Andrew Shameen" at bounding box center [1359, 272] width 122 height 16
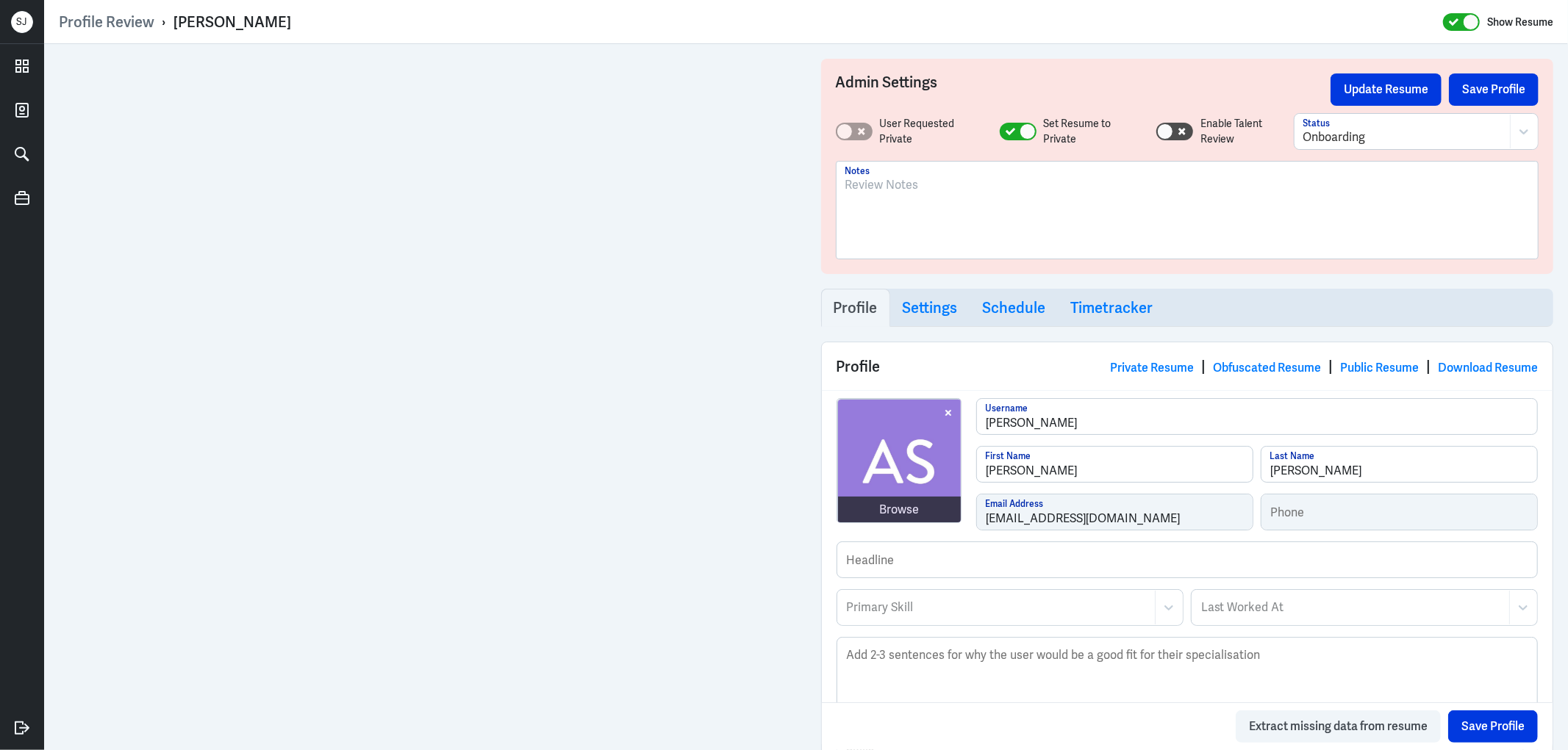
click at [877, 199] on div at bounding box center [1188, 216] width 684 height 79
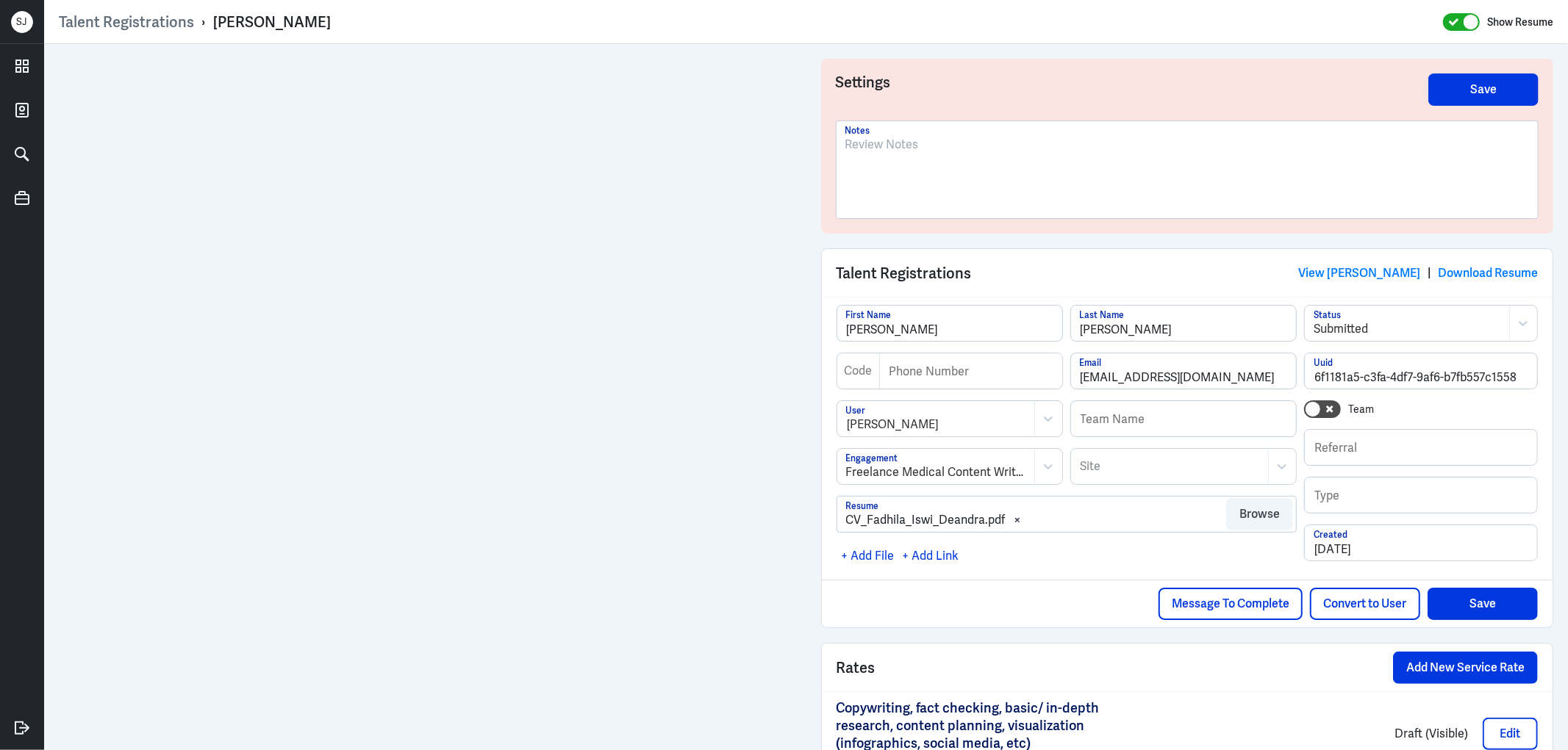
click at [890, 131] on div at bounding box center [1187, 170] width 702 height 97
click at [875, 144] on p at bounding box center [1188, 145] width 684 height 18
click at [37, 68] on link at bounding box center [22, 66] width 44 height 44
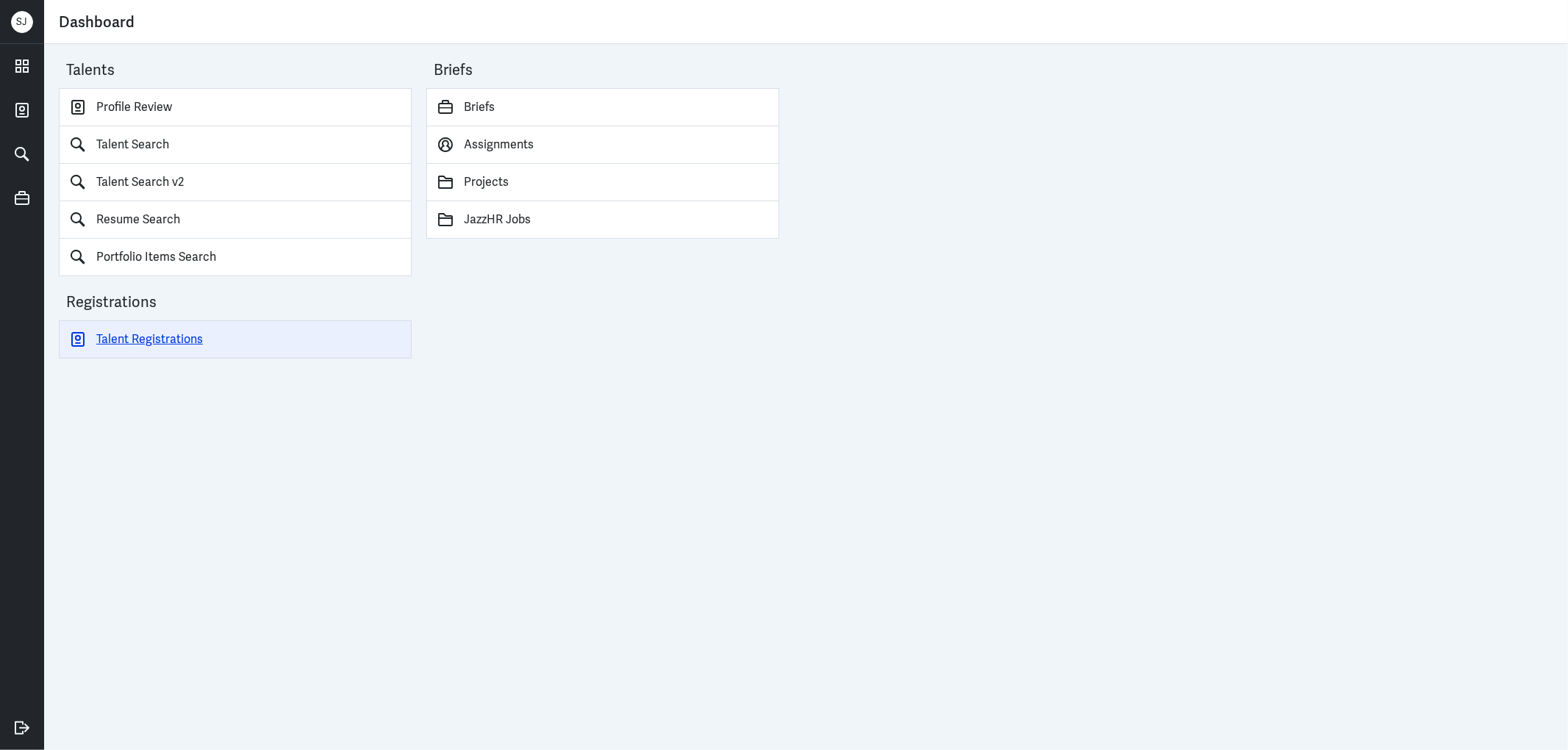
click at [191, 345] on link "Talent Registrations" at bounding box center [235, 339] width 353 height 38
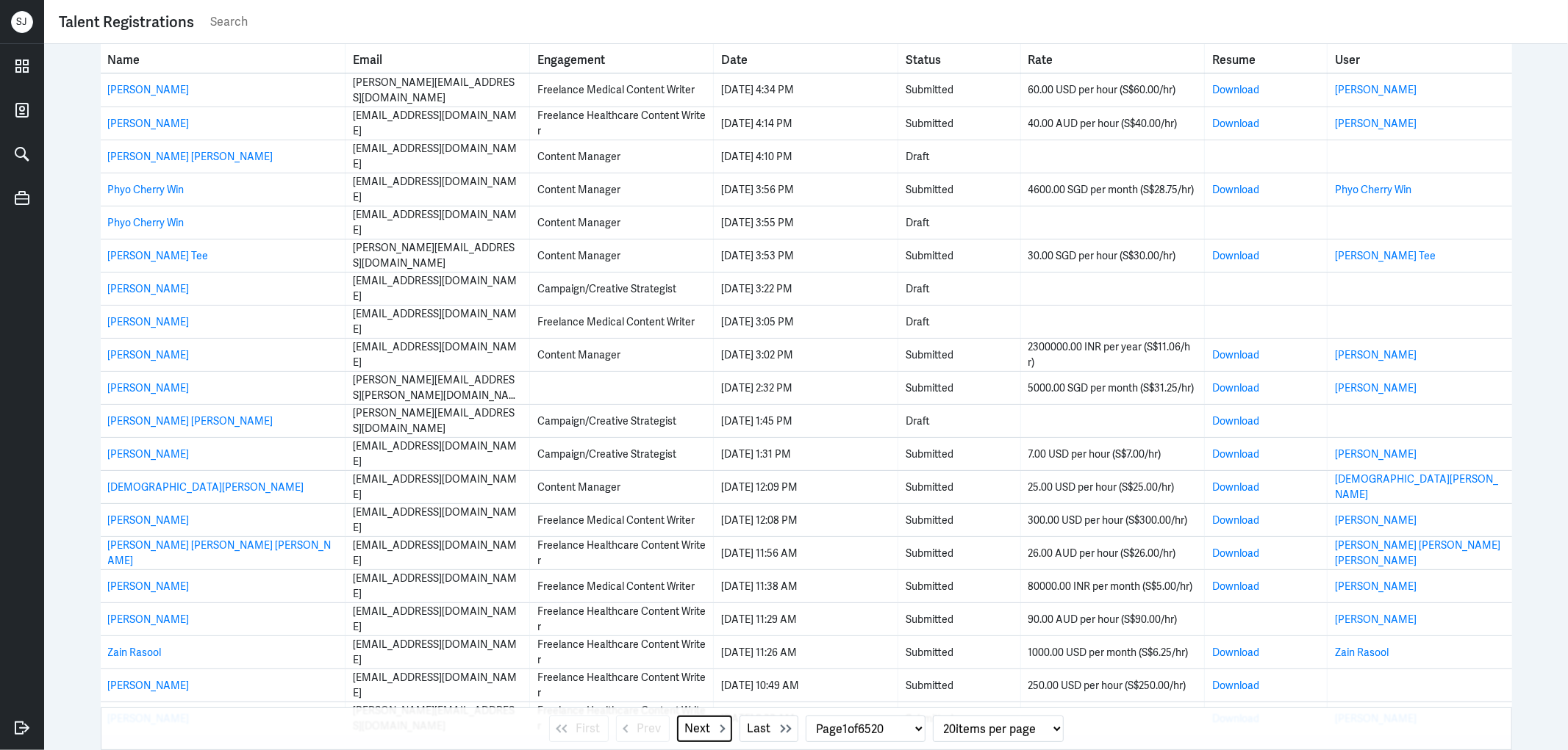
drag, startPoint x: 693, startPoint y: 736, endPoint x: 670, endPoint y: 713, distance: 32.5
click at [693, 734] on span "Next" at bounding box center [698, 729] width 25 height 18
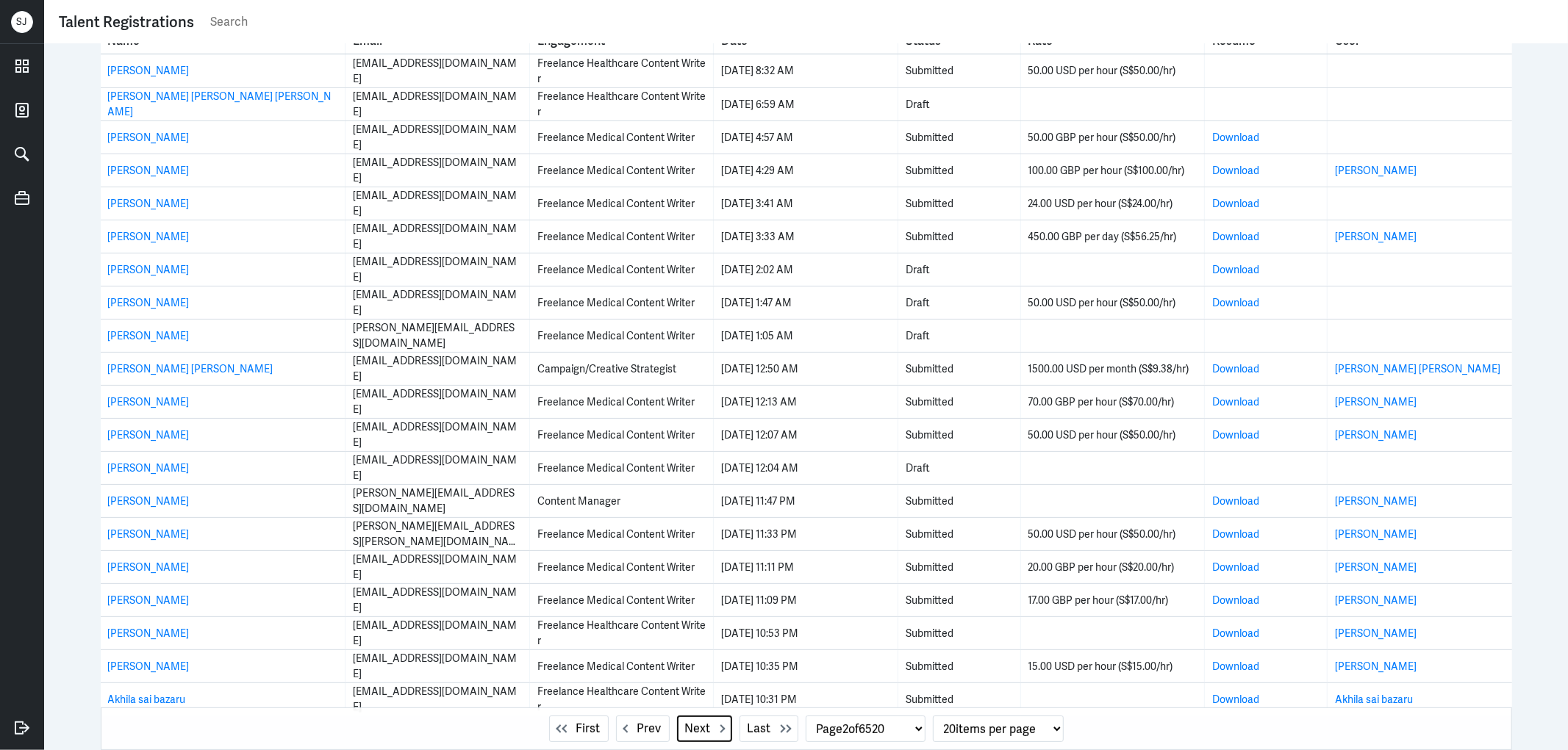
scroll to position [27, 0]
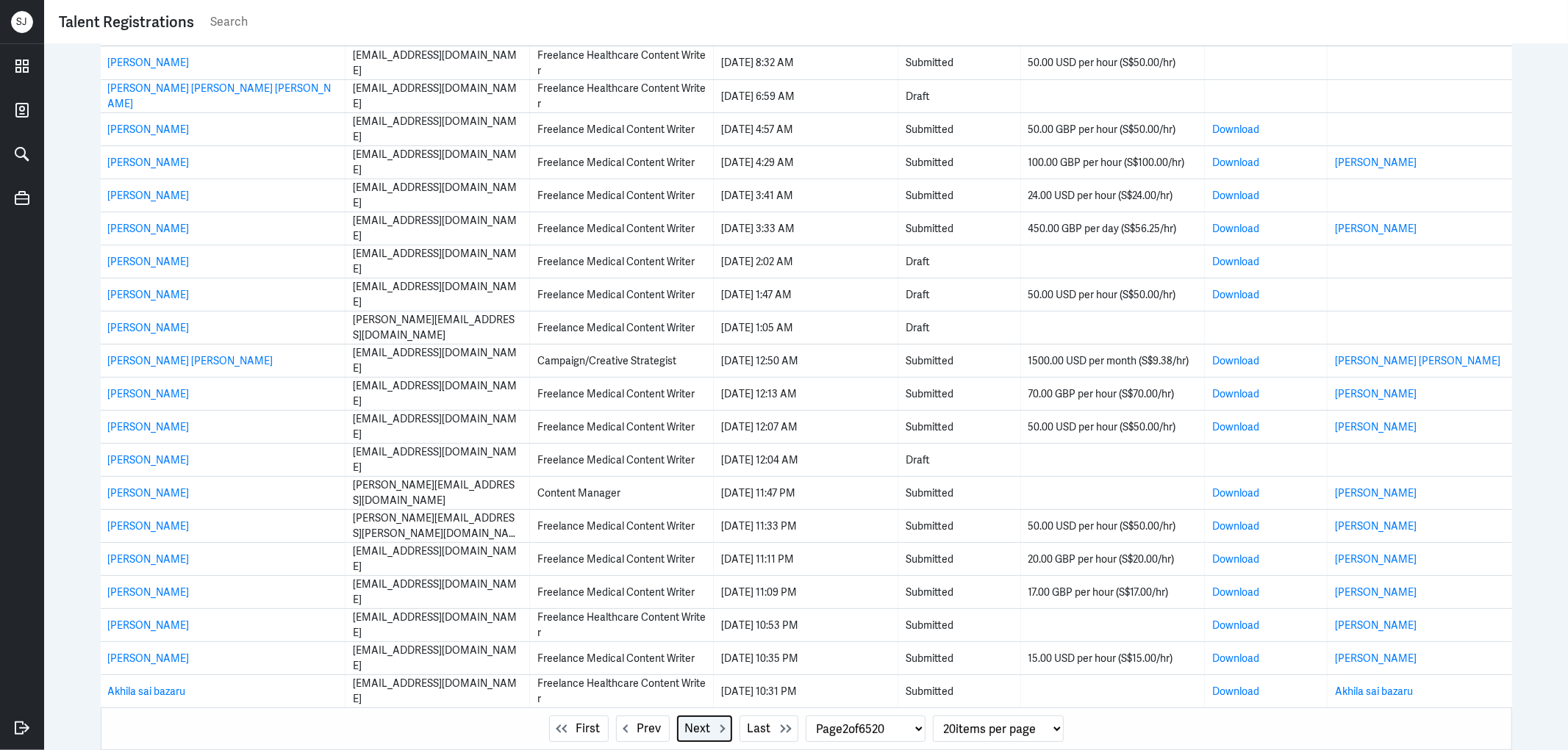
click at [685, 720] on span "Next" at bounding box center [698, 729] width 25 height 18
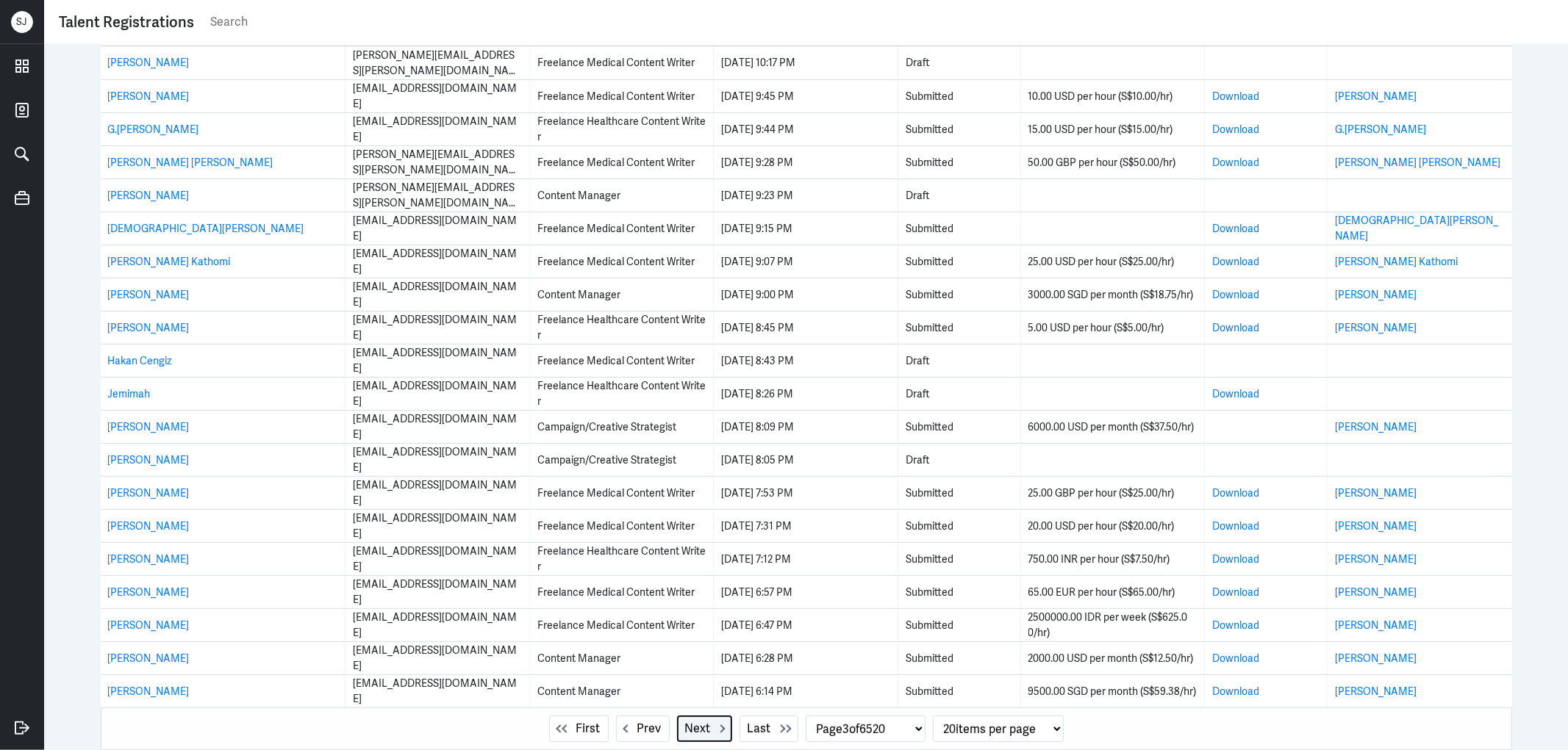
click at [687, 721] on span "Next" at bounding box center [698, 729] width 25 height 18
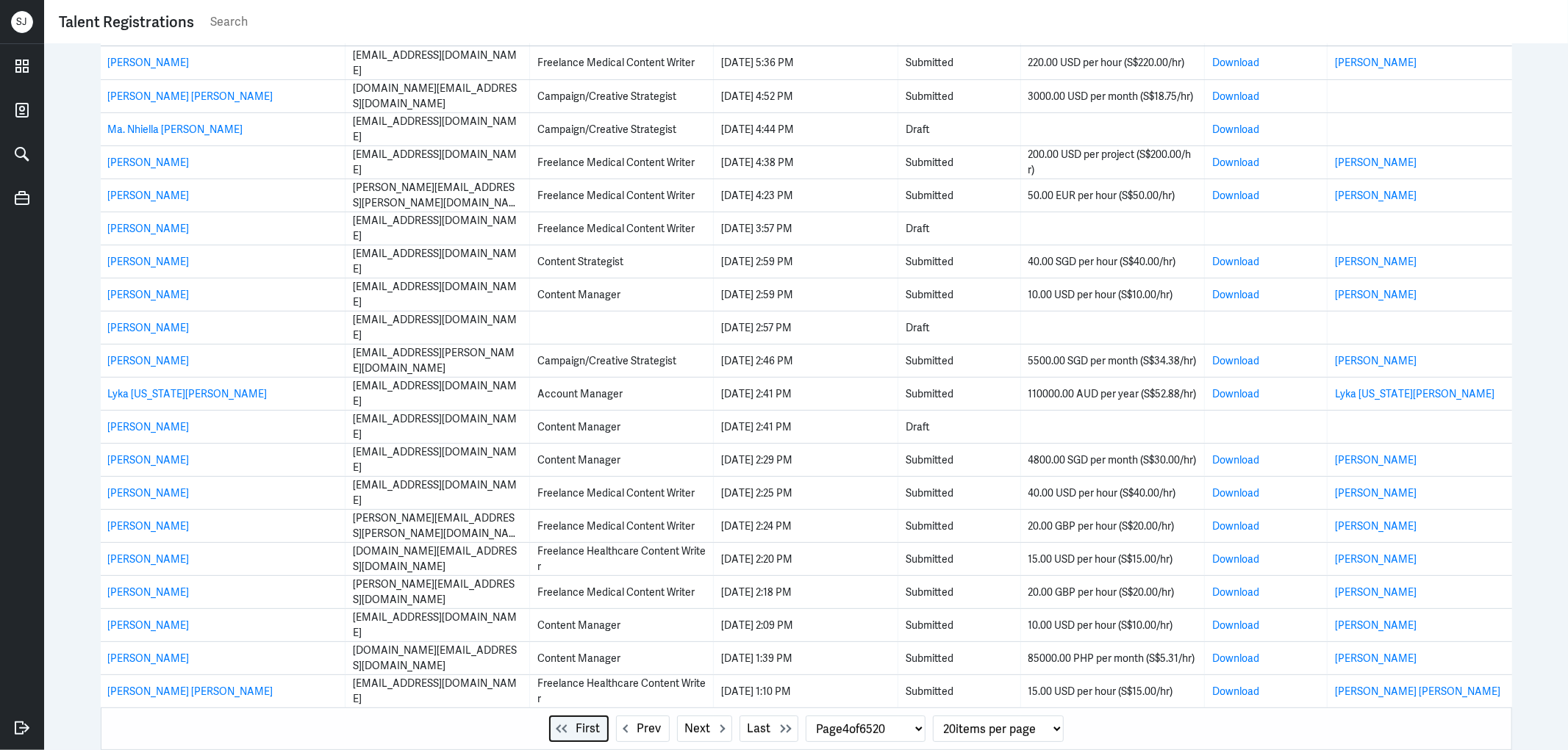
click at [577, 726] on span "First" at bounding box center [589, 729] width 24 height 18
select select "1"
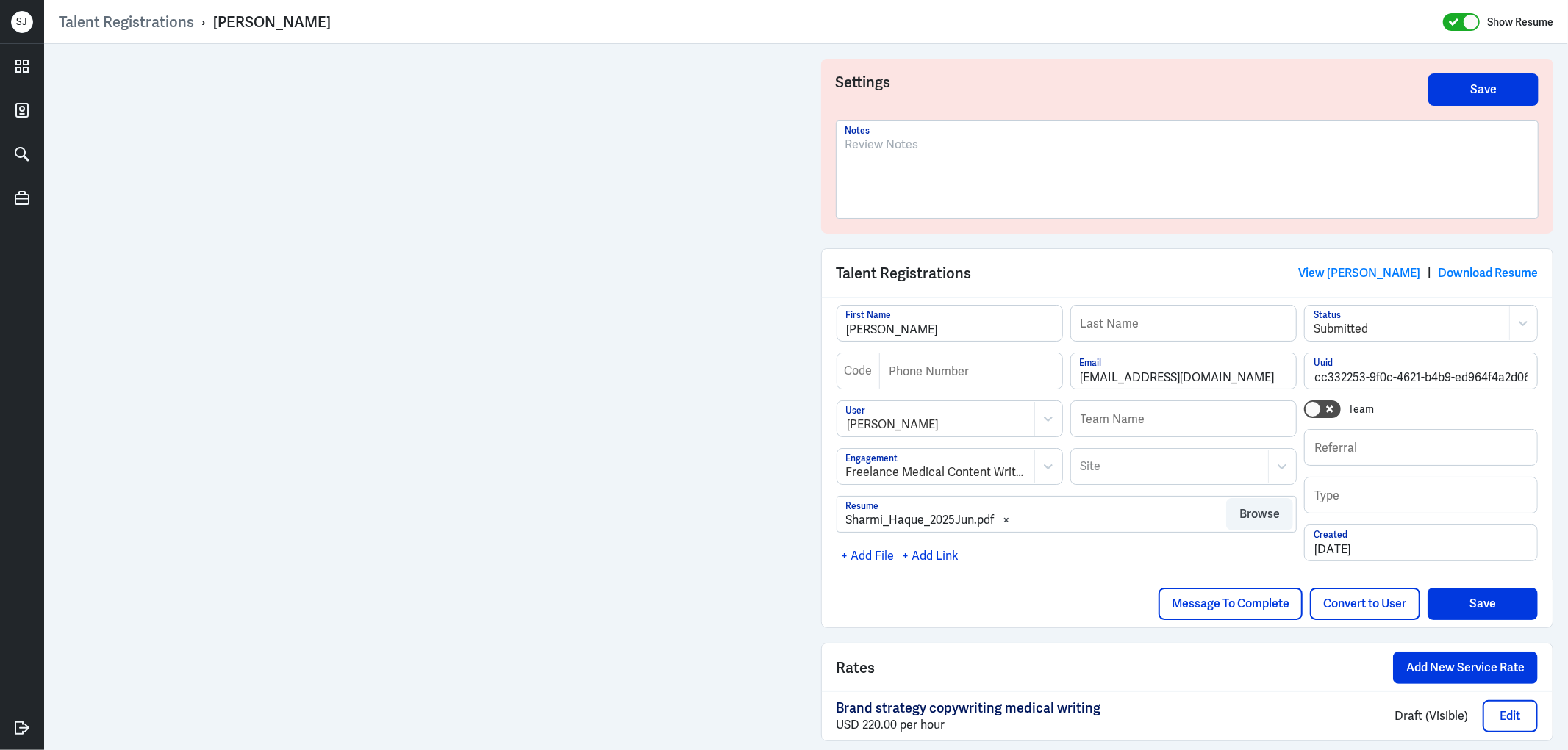
click at [891, 160] on div at bounding box center [1188, 176] width 684 height 79
click at [901, 159] on div "To enrich screen reader interactions, please activate Accessibility in Grammarl…" at bounding box center [1188, 176] width 684 height 79
click at [952, 160] on div at bounding box center [1188, 176] width 684 height 79
click at [859, 147] on p "Rejcted" at bounding box center [1188, 145] width 684 height 18
click at [851, 140] on p "Rejcted" at bounding box center [1188, 145] width 684 height 18
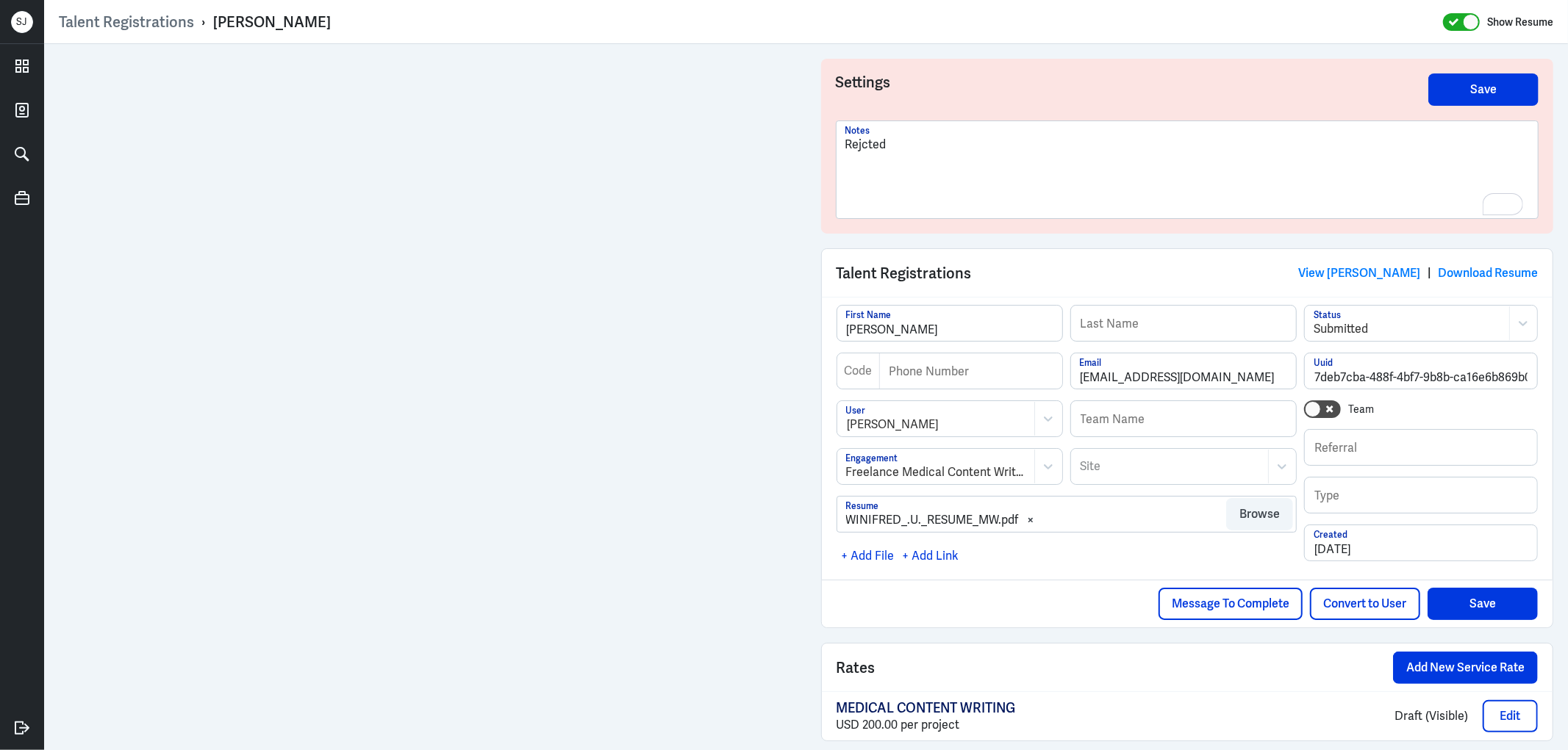
click at [856, 141] on p "Rejcted" at bounding box center [1188, 145] width 684 height 18
